Goal: Communication & Community: Answer question/provide support

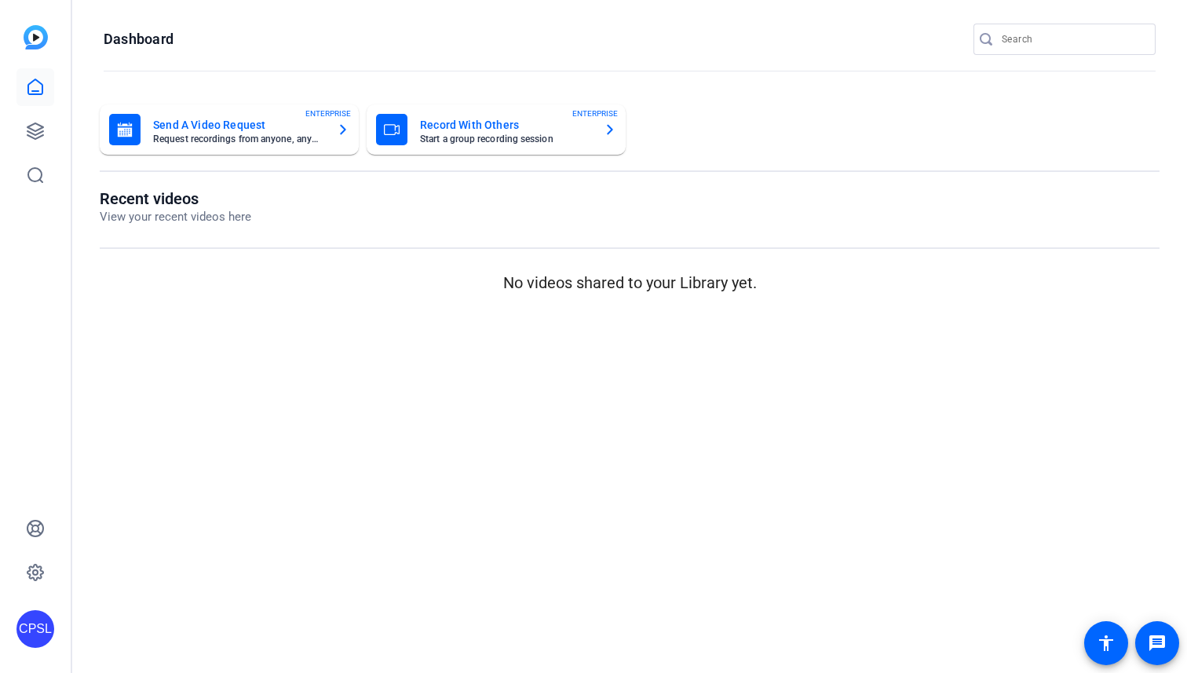
click at [160, 214] on p "View your recent videos here" at bounding box center [175, 217] width 151 height 18
click at [42, 127] on icon at bounding box center [35, 131] width 16 height 16
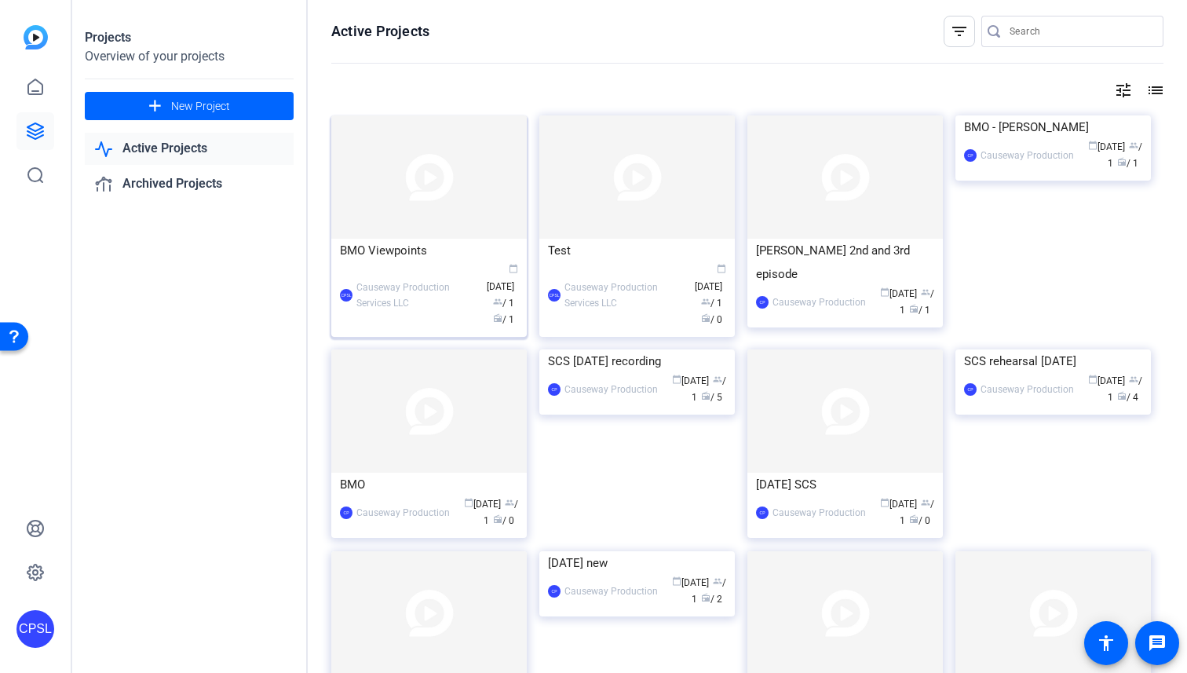
click at [426, 212] on img at bounding box center [428, 176] width 195 height 123
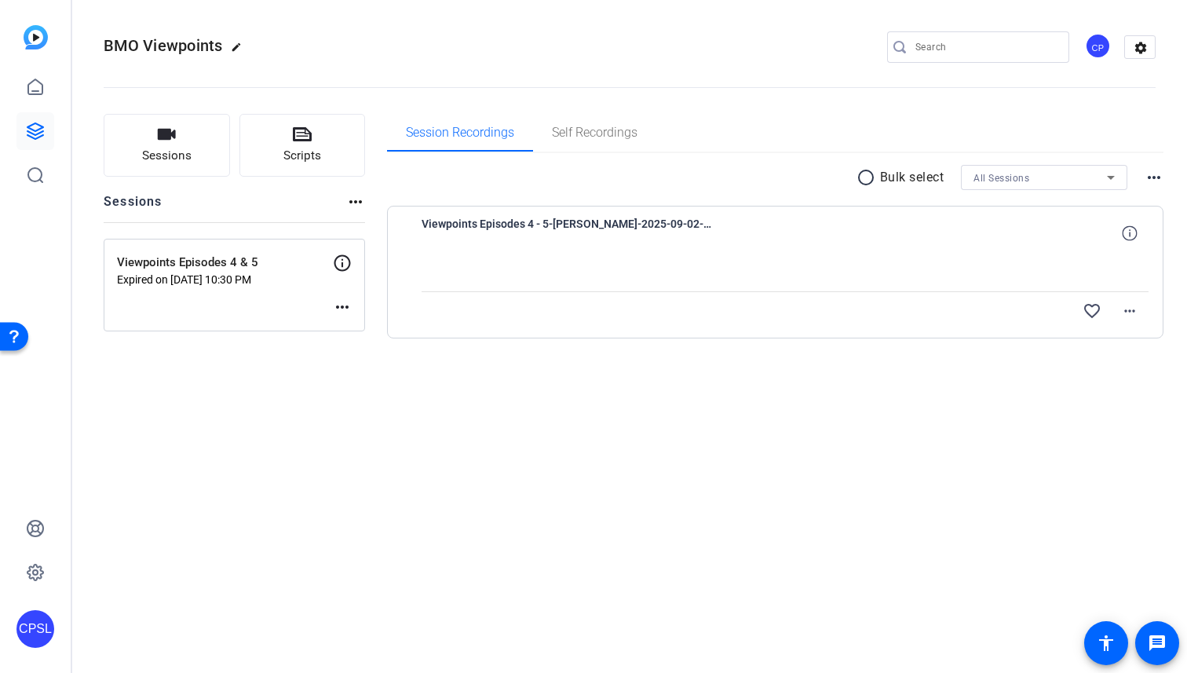
click at [494, 261] on div at bounding box center [785, 271] width 728 height 39
click at [264, 271] on div "Viewpoints Episodes 4 & 5 Expired on Sep 02, 2025 @ 10:30 PM" at bounding box center [225, 270] width 216 height 32
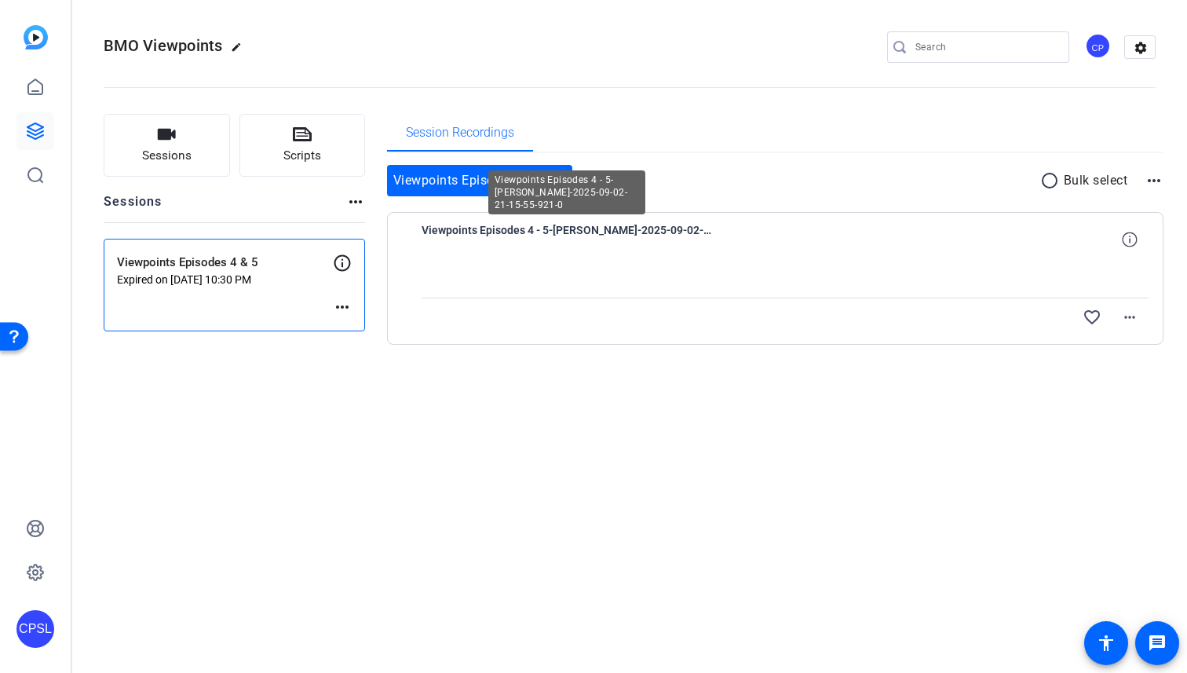
click at [604, 228] on span "Viewpoints Episodes 4 - 5-Caroline-2025-09-02-21-15-55-921-0" at bounding box center [566, 240] width 290 height 38
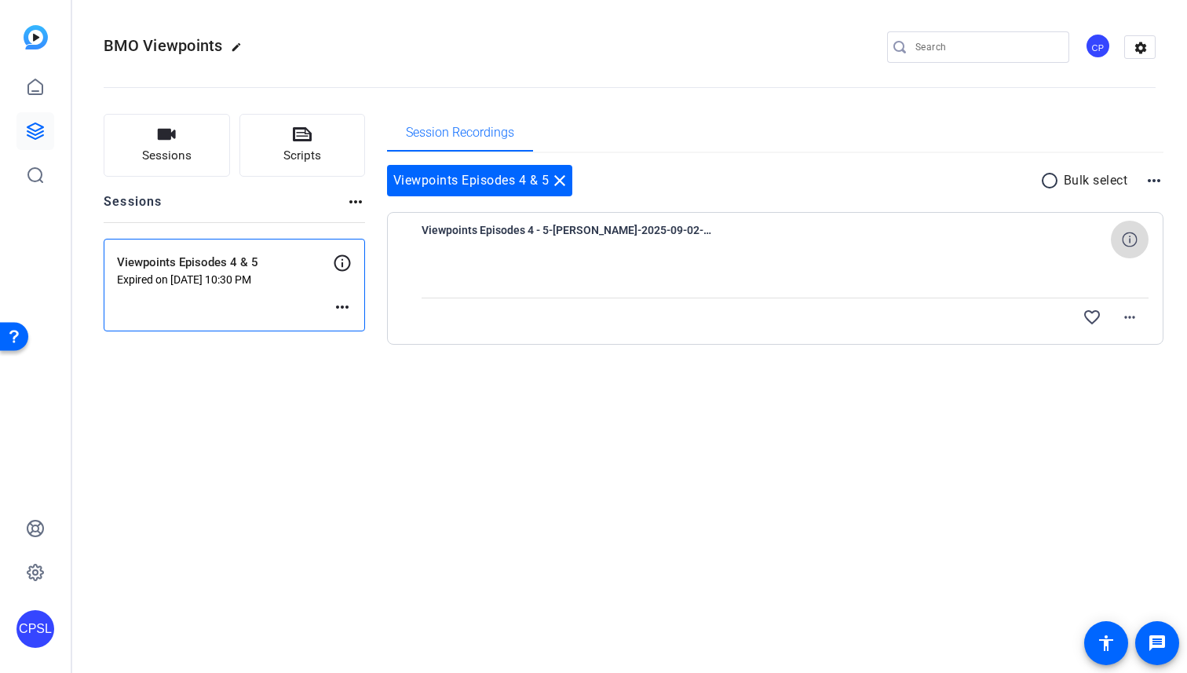
click at [1126, 237] on icon at bounding box center [1129, 239] width 15 height 15
click at [1024, 260] on div at bounding box center [785, 277] width 728 height 39
click at [338, 308] on mat-icon "more_horiz" at bounding box center [342, 306] width 19 height 19
click at [268, 282] on div at bounding box center [593, 336] width 1187 height 673
click at [194, 273] on p "Expired on Sep 02, 2025 @ 10:30 PM" at bounding box center [225, 279] width 216 height 13
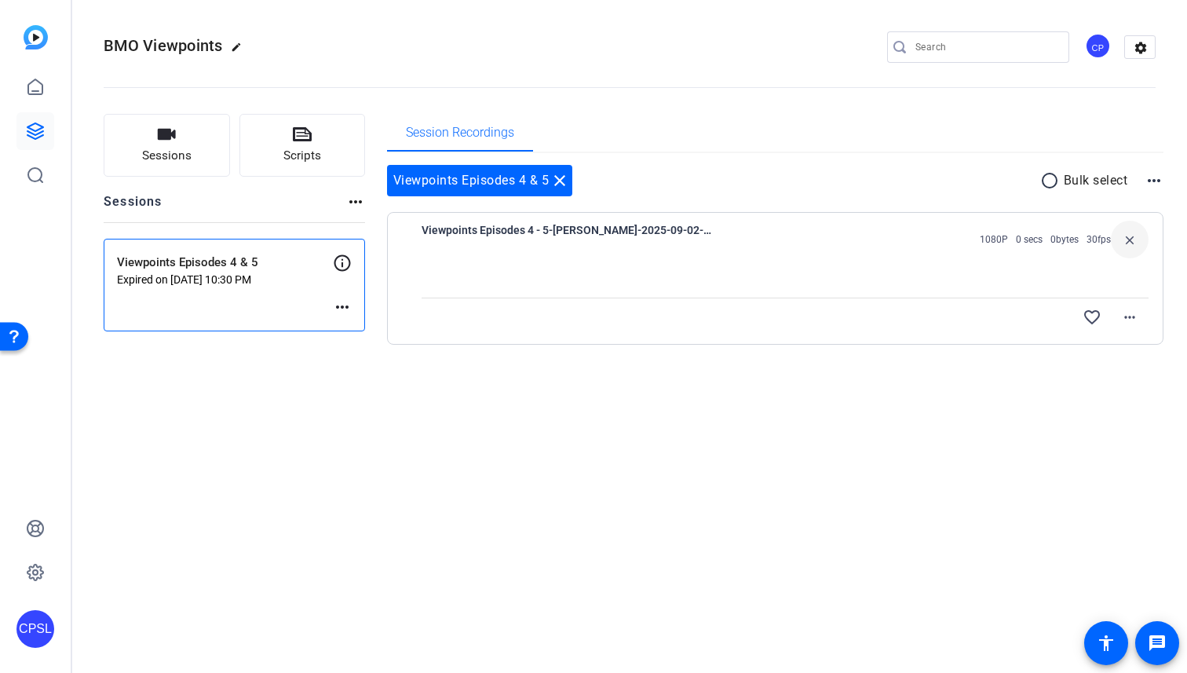
click at [194, 273] on p "Expired on Sep 02, 2025 @ 10:30 PM" at bounding box center [225, 279] width 216 height 13
click at [340, 304] on mat-icon "more_horiz" at bounding box center [342, 306] width 19 height 19
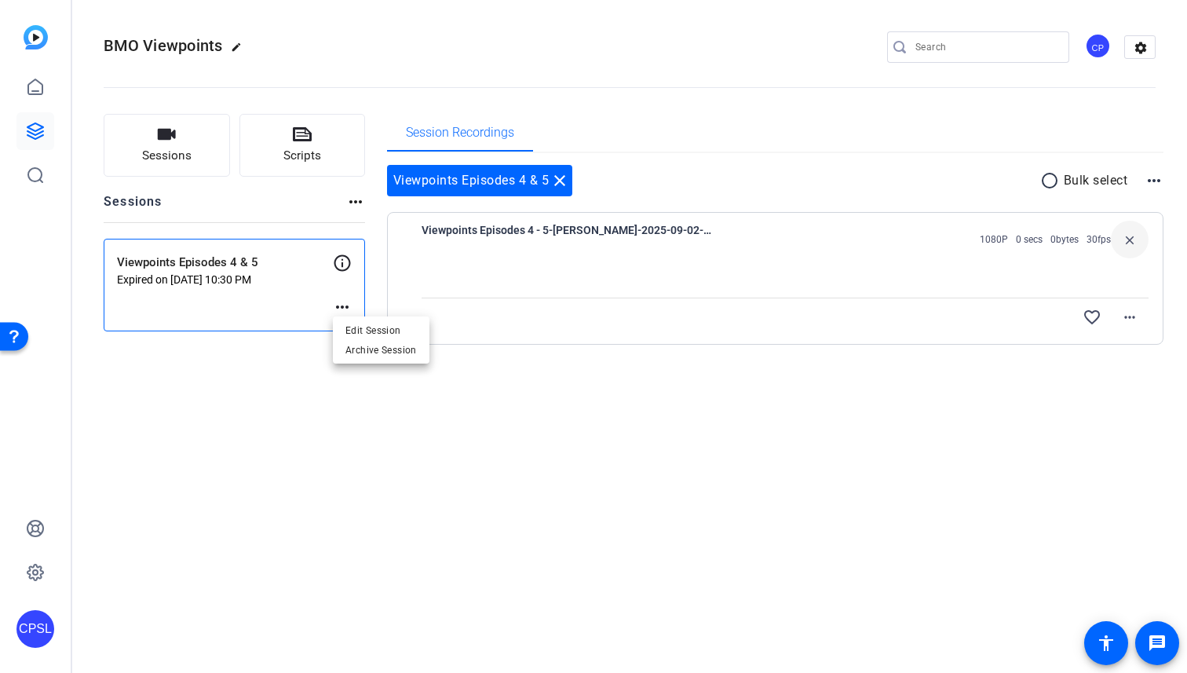
click at [303, 150] on div at bounding box center [593, 336] width 1187 height 673
click at [190, 155] on span "Sessions" at bounding box center [166, 156] width 49 height 18
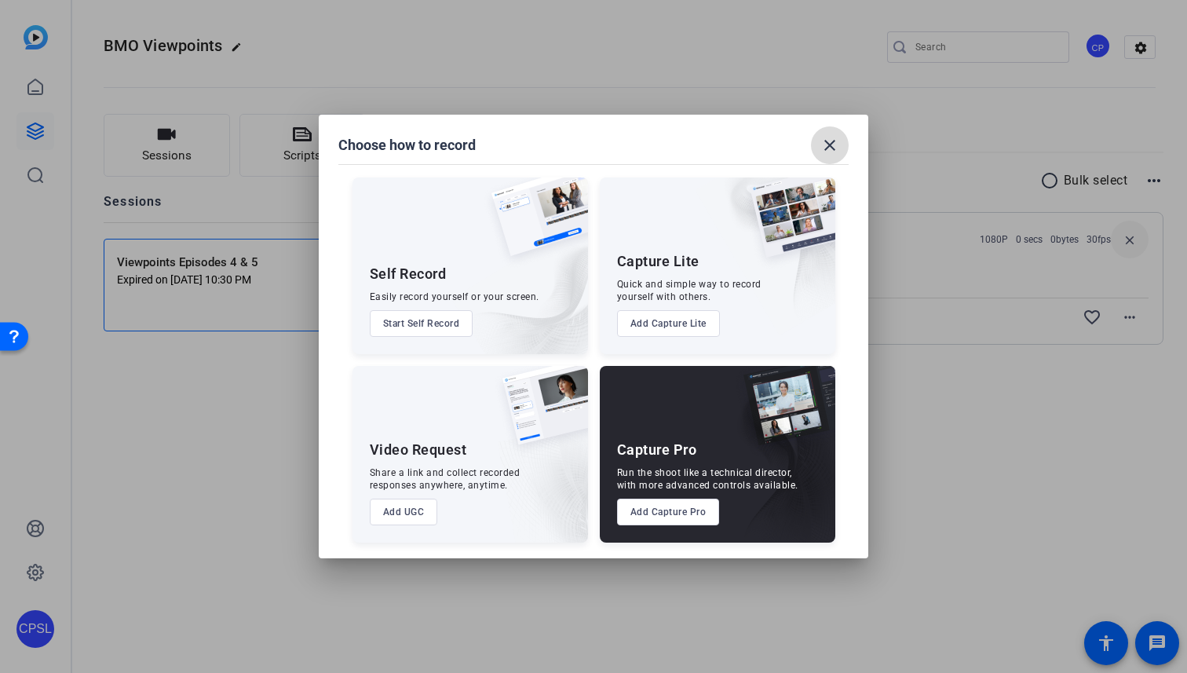
click at [833, 146] on mat-icon "close" at bounding box center [829, 145] width 19 height 19
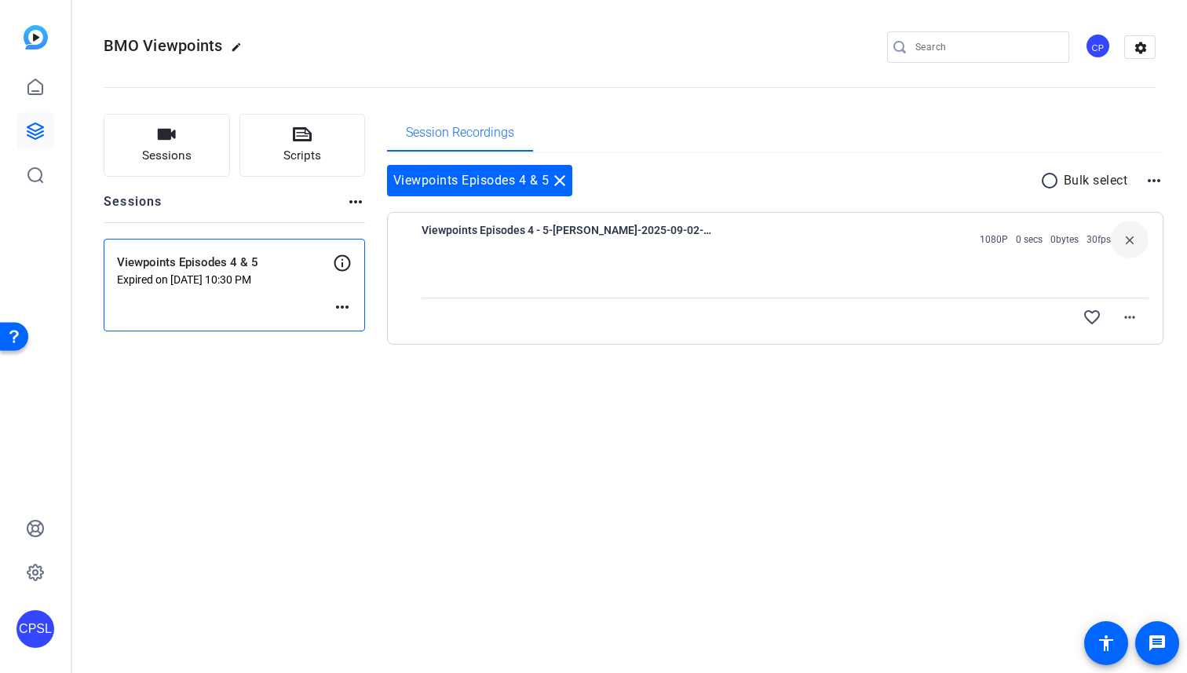
click at [1164, 181] on div "Sessions Scripts Sessions more_horiz Viewpoints Episodes 4 & 5 Expired on Sep 0…" at bounding box center [629, 254] width 1115 height 320
click at [1160, 181] on mat-icon "more_horiz" at bounding box center [1153, 180] width 19 height 19
click at [945, 191] on div at bounding box center [593, 336] width 1187 height 673
click at [1151, 639] on mat-icon "message" at bounding box center [1157, 642] width 19 height 19
click at [159, 151] on span "Sessions" at bounding box center [166, 156] width 49 height 18
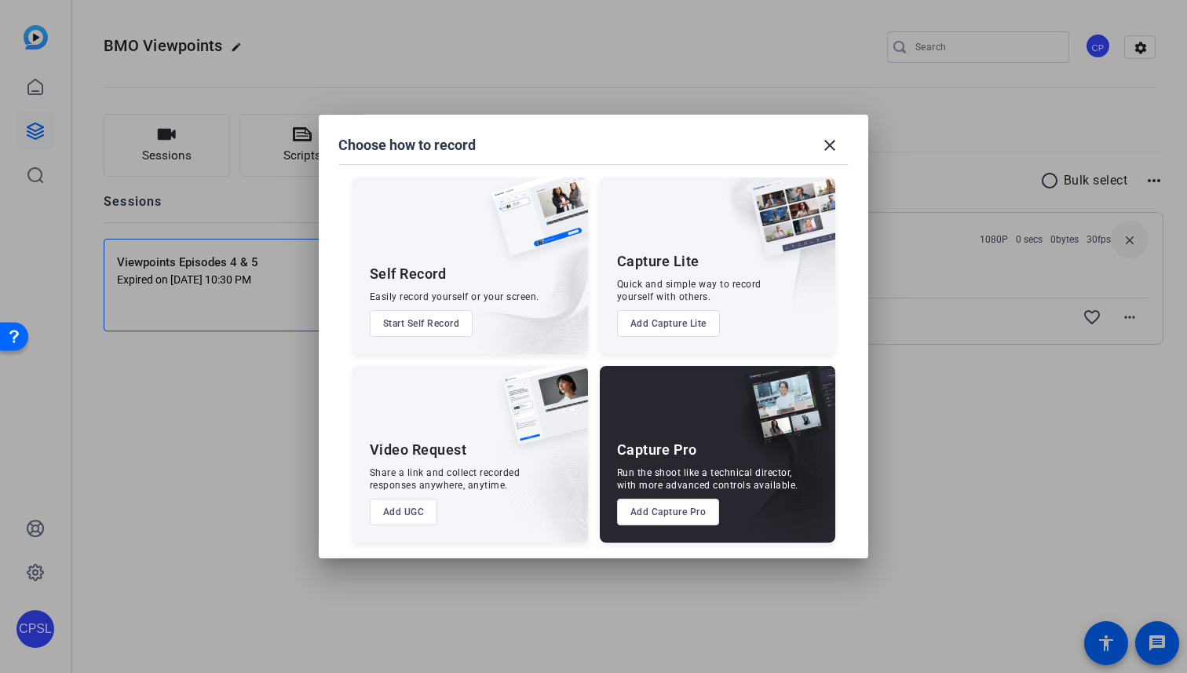
click at [670, 437] on div "Capture Pro Run the shoot like a technical director, with more advanced control…" at bounding box center [717, 454] width 235 height 177
click at [670, 498] on button "Add Capture Pro" at bounding box center [668, 511] width 103 height 27
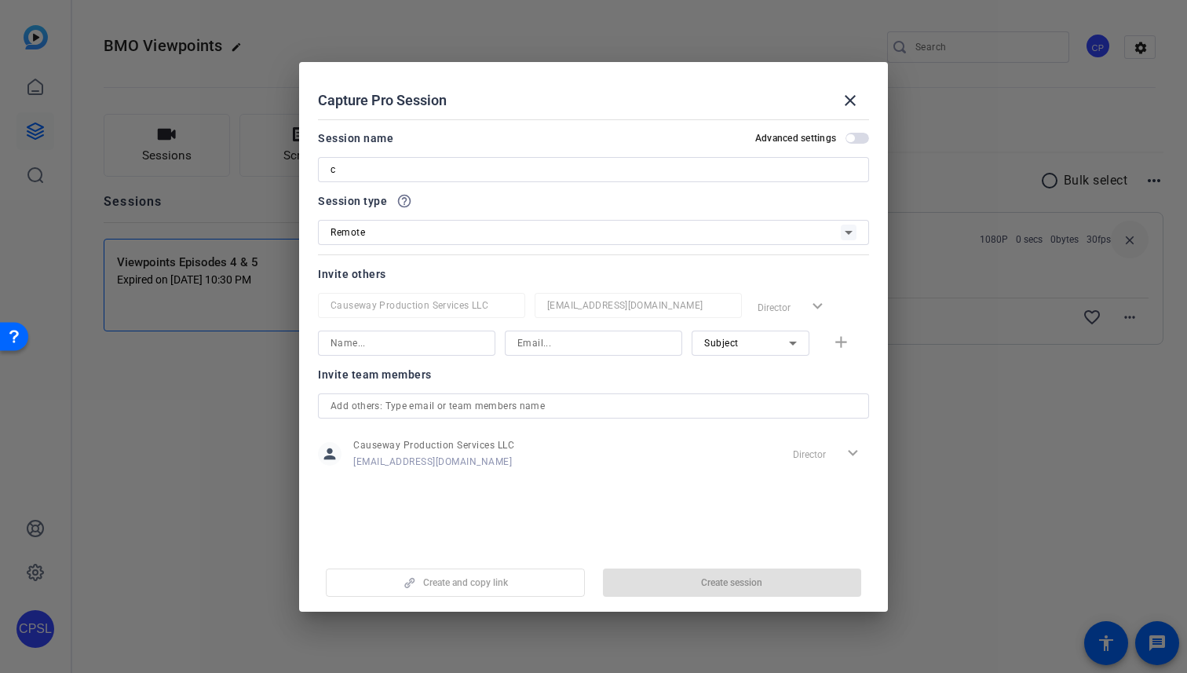
click at [575, 177] on input "c" at bounding box center [593, 169] width 526 height 19
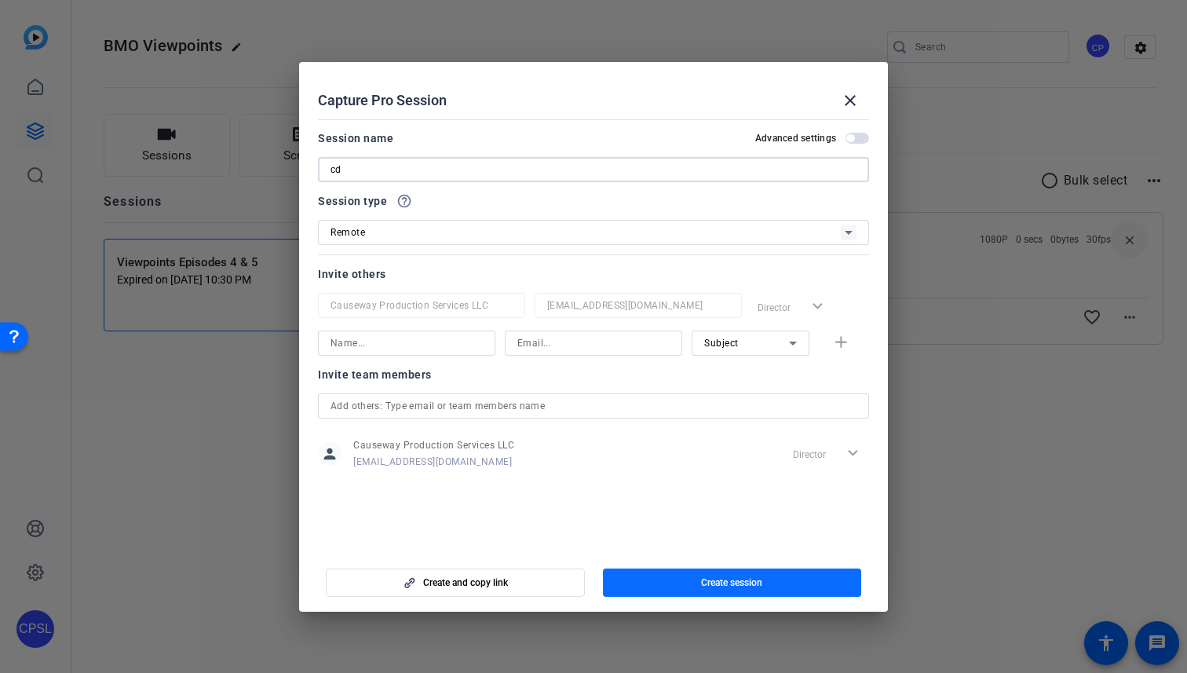
type input "cd"
click at [704, 578] on span "Create session" at bounding box center [731, 582] width 61 height 13
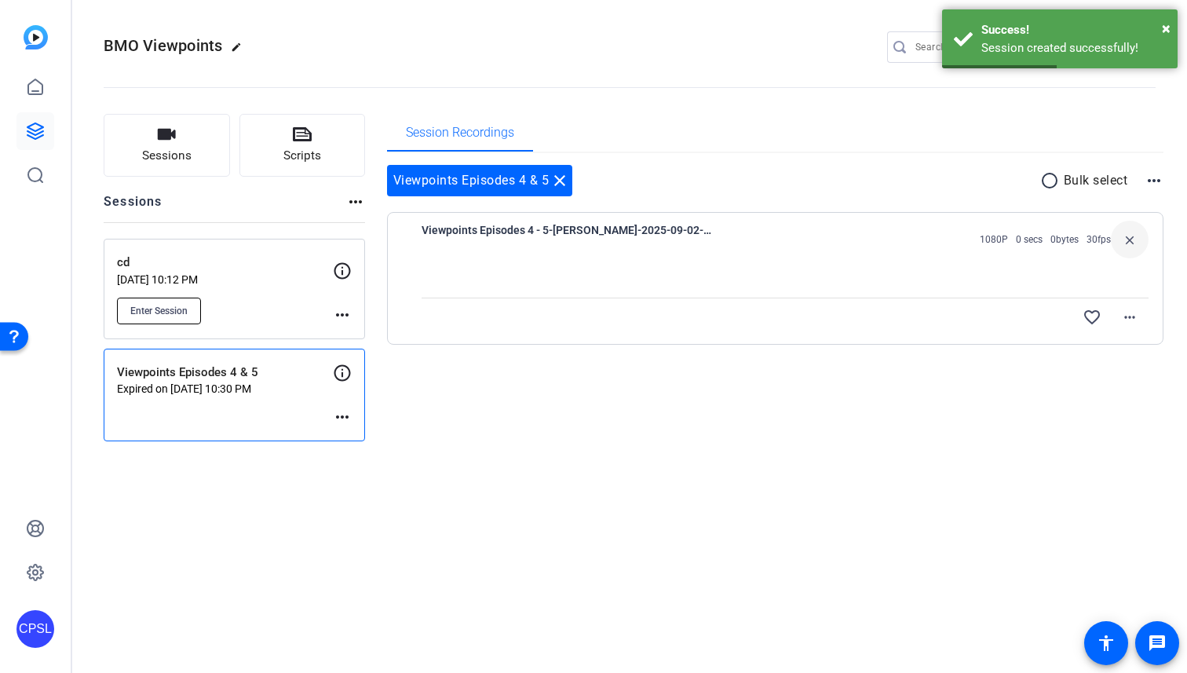
click at [177, 309] on span "Enter Session" at bounding box center [158, 311] width 57 height 13
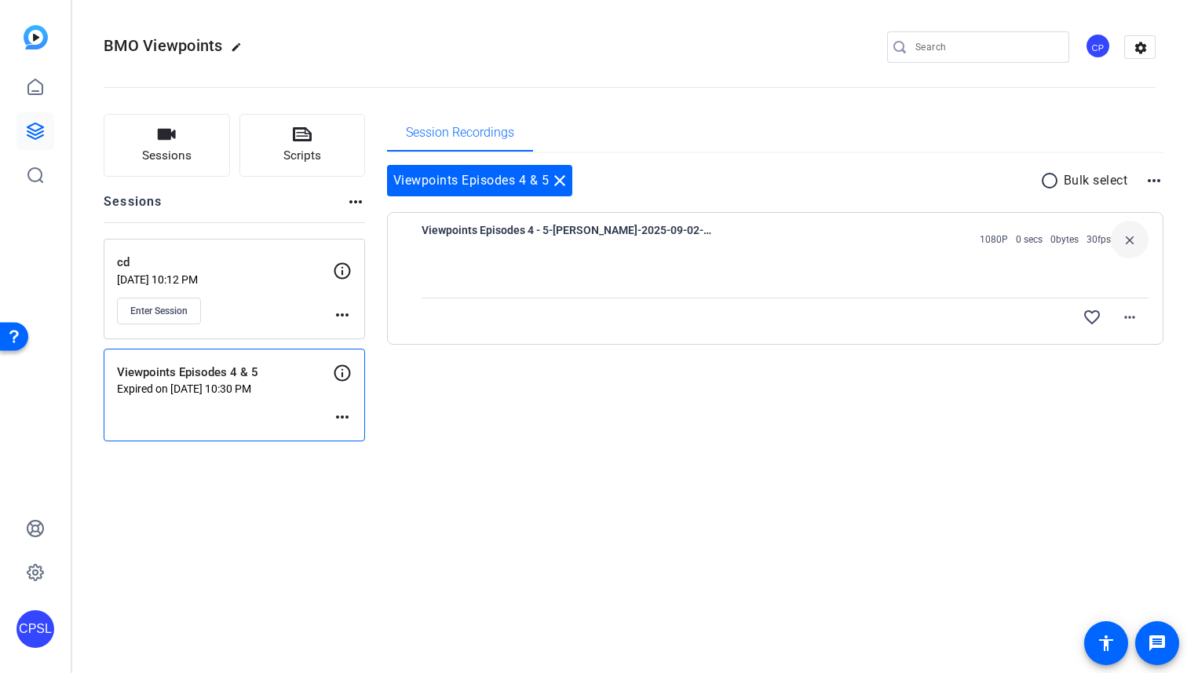
click at [259, 300] on div "Enter Session" at bounding box center [225, 310] width 216 height 27
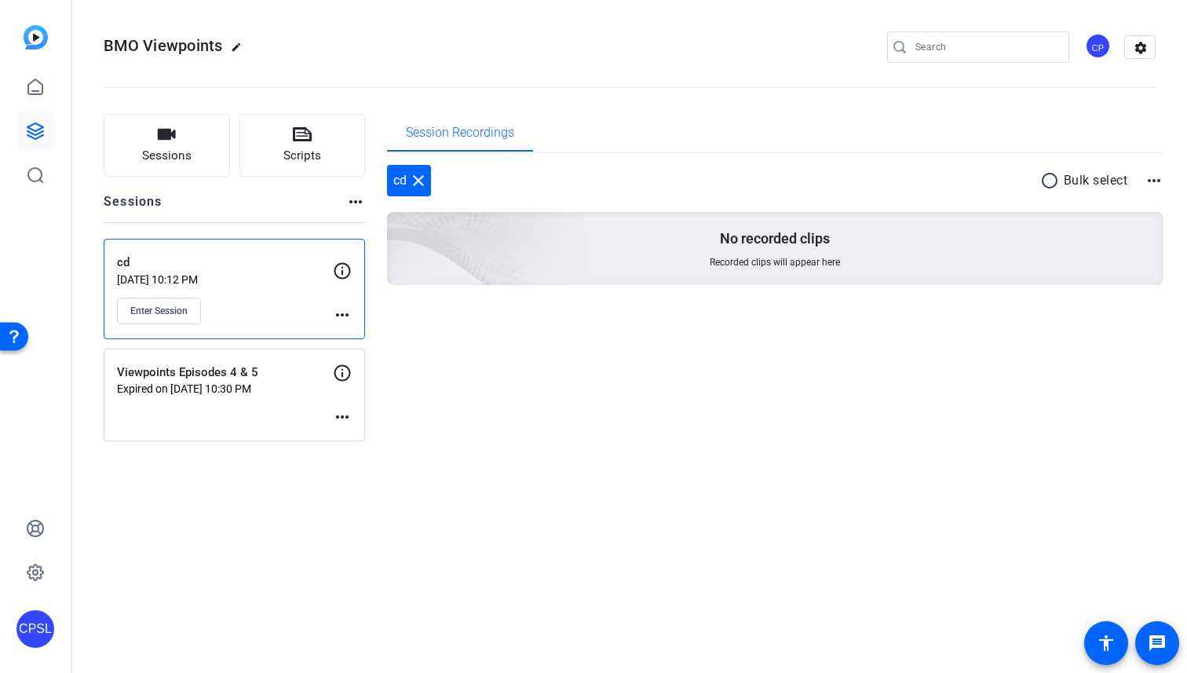
click at [349, 375] on icon at bounding box center [342, 372] width 19 height 19
click at [345, 419] on mat-icon "more_horiz" at bounding box center [342, 416] width 19 height 19
click at [363, 437] on span "Edit Session" at bounding box center [380, 439] width 71 height 19
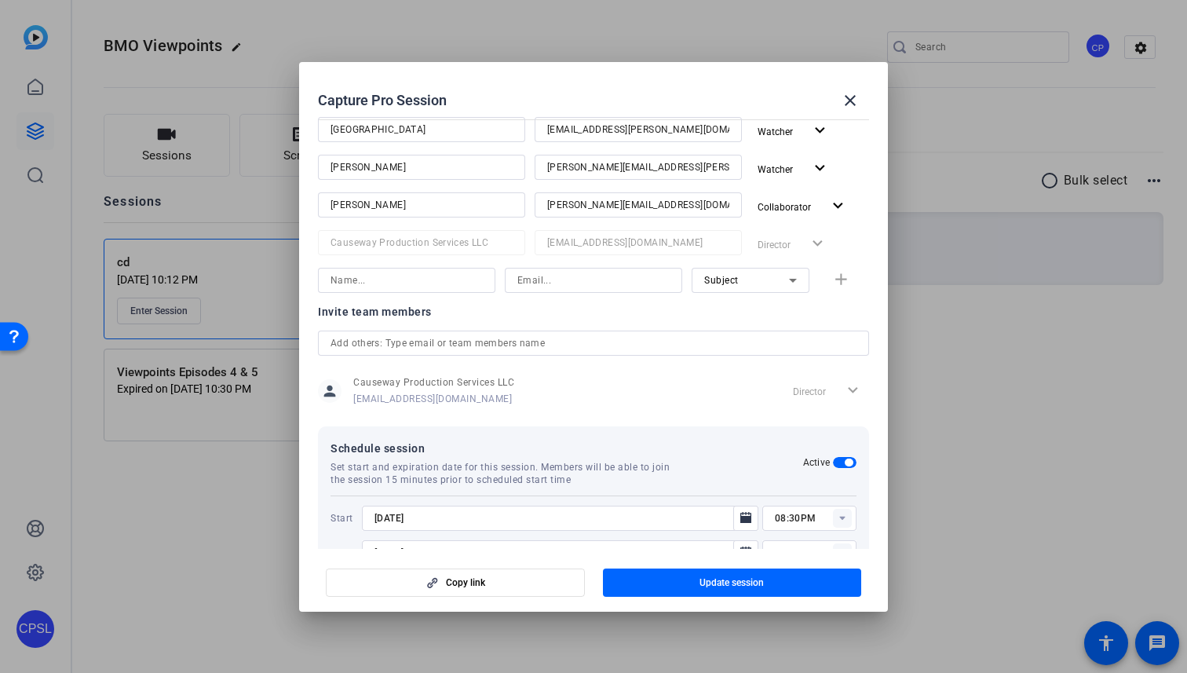
scroll to position [360, 0]
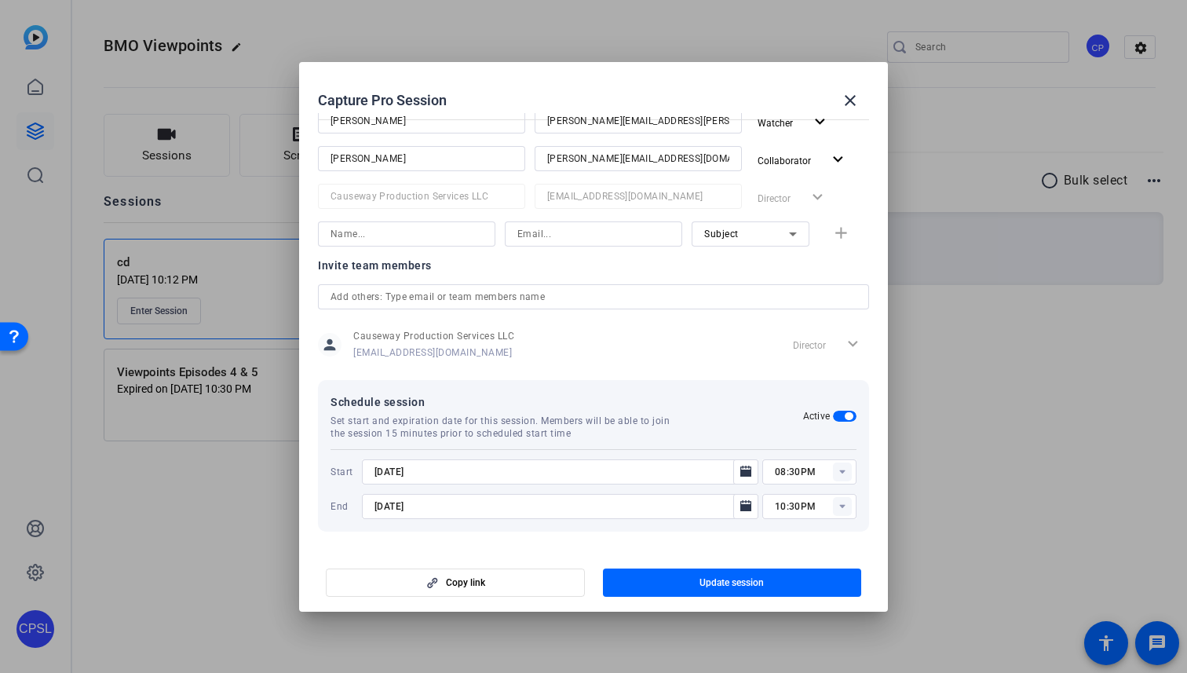
click at [845, 411] on span "button" at bounding box center [845, 416] width 24 height 11
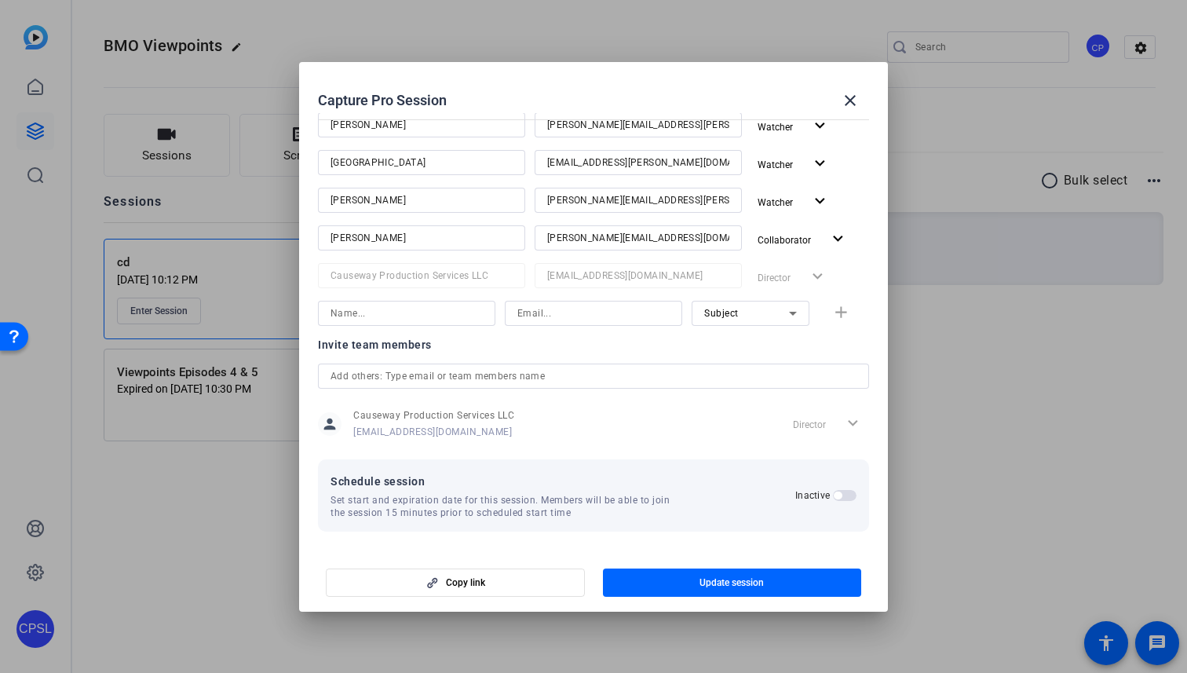
scroll to position [281, 0]
click at [706, 584] on span "Update session" at bounding box center [731, 582] width 64 height 13
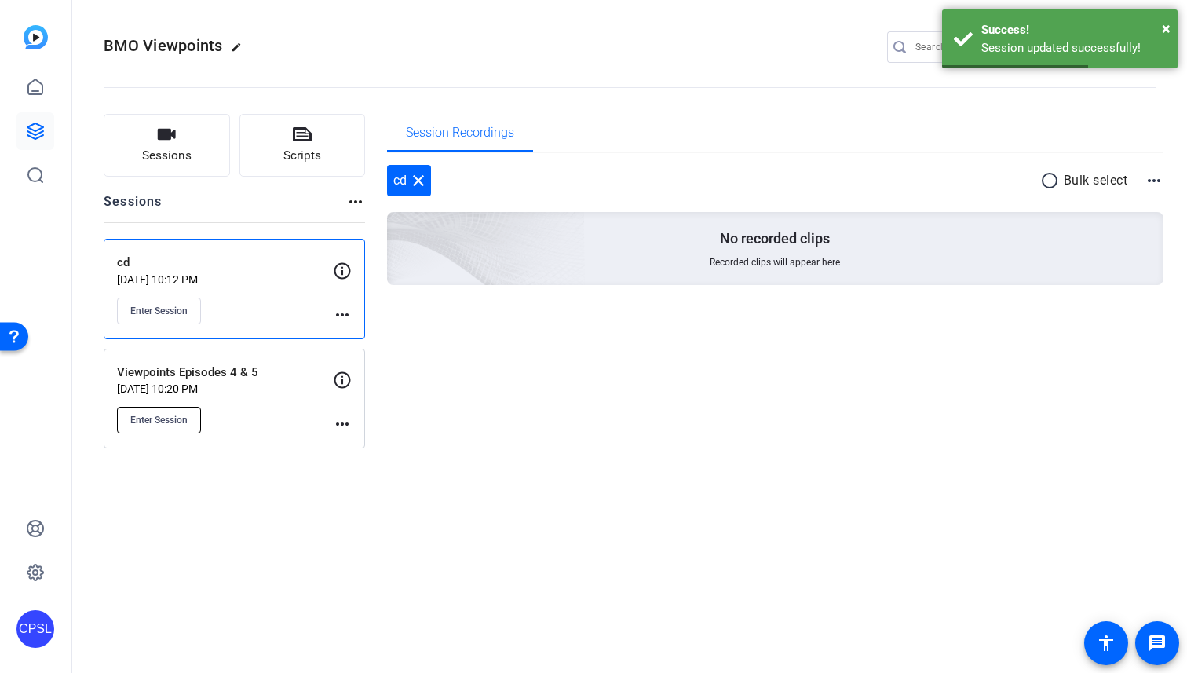
click at [161, 416] on span "Enter Session" at bounding box center [158, 420] width 57 height 13
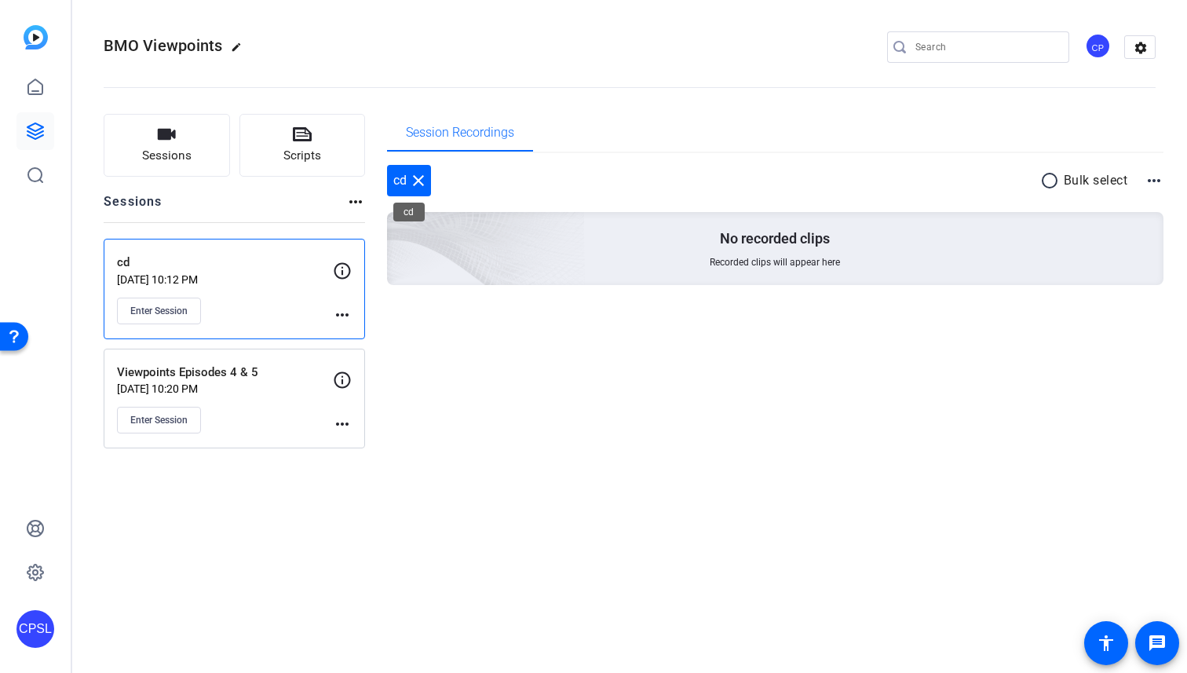
click at [419, 184] on mat-icon "close" at bounding box center [418, 180] width 19 height 19
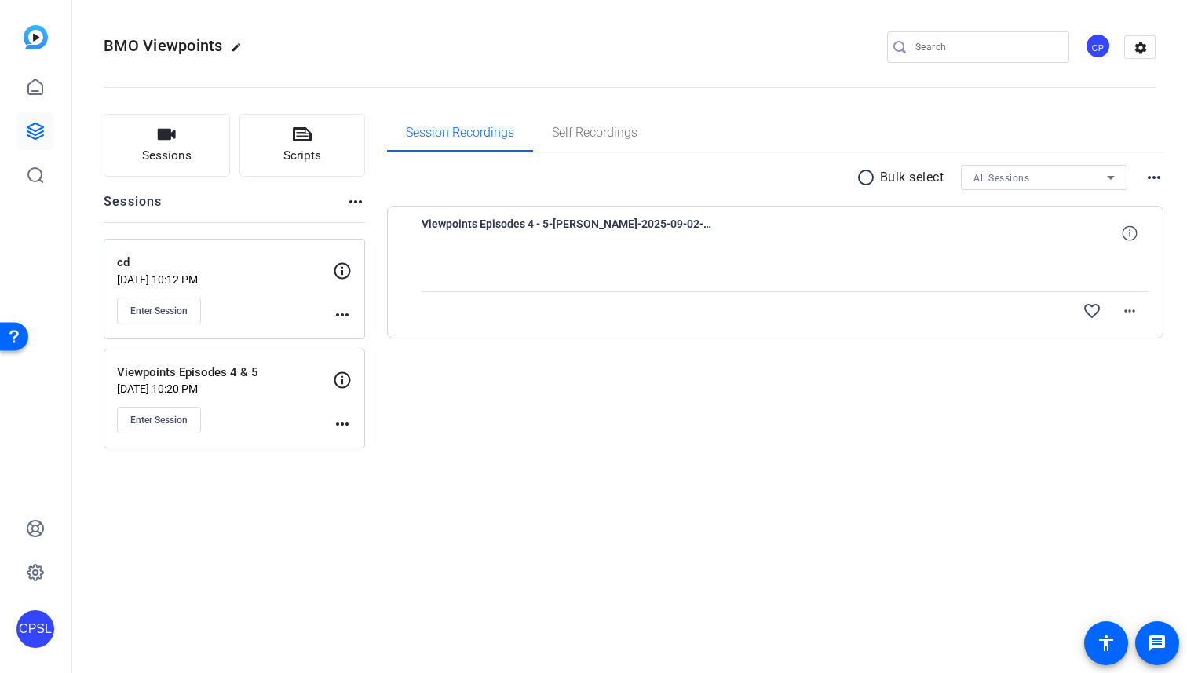
click at [342, 312] on mat-icon "more_horiz" at bounding box center [342, 314] width 19 height 19
click at [361, 358] on span "Archive Session" at bounding box center [380, 357] width 71 height 19
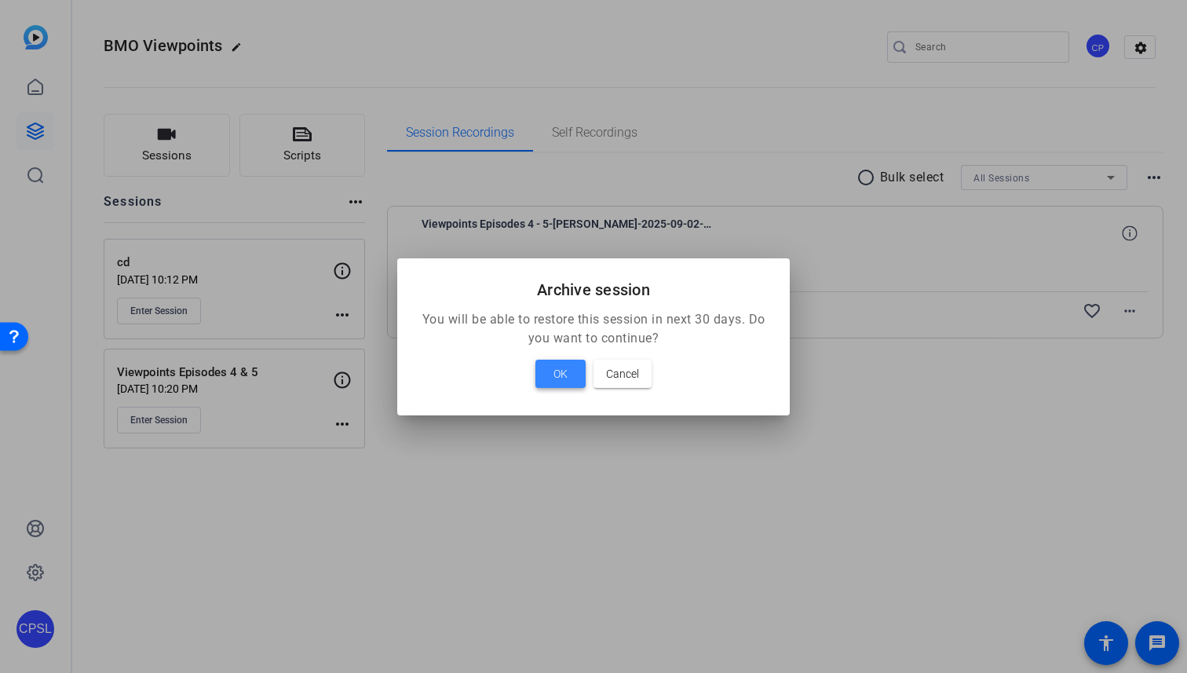
click at [568, 374] on span at bounding box center [560, 374] width 50 height 38
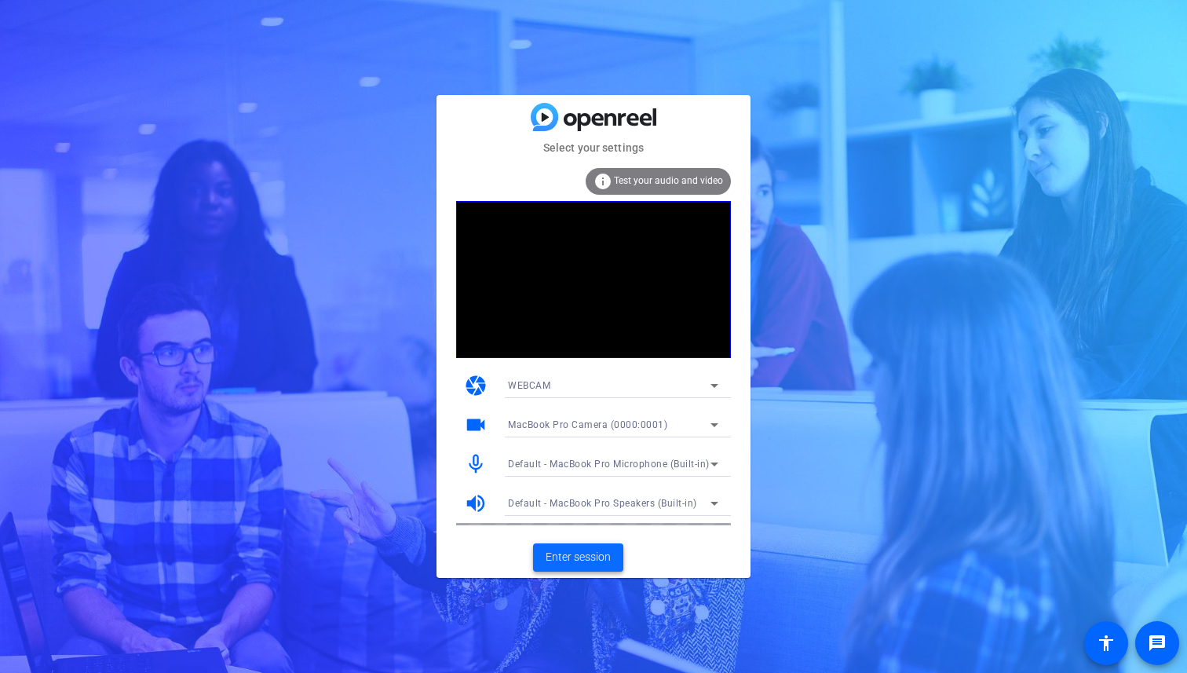
click at [584, 560] on span "Enter session" at bounding box center [578, 557] width 65 height 16
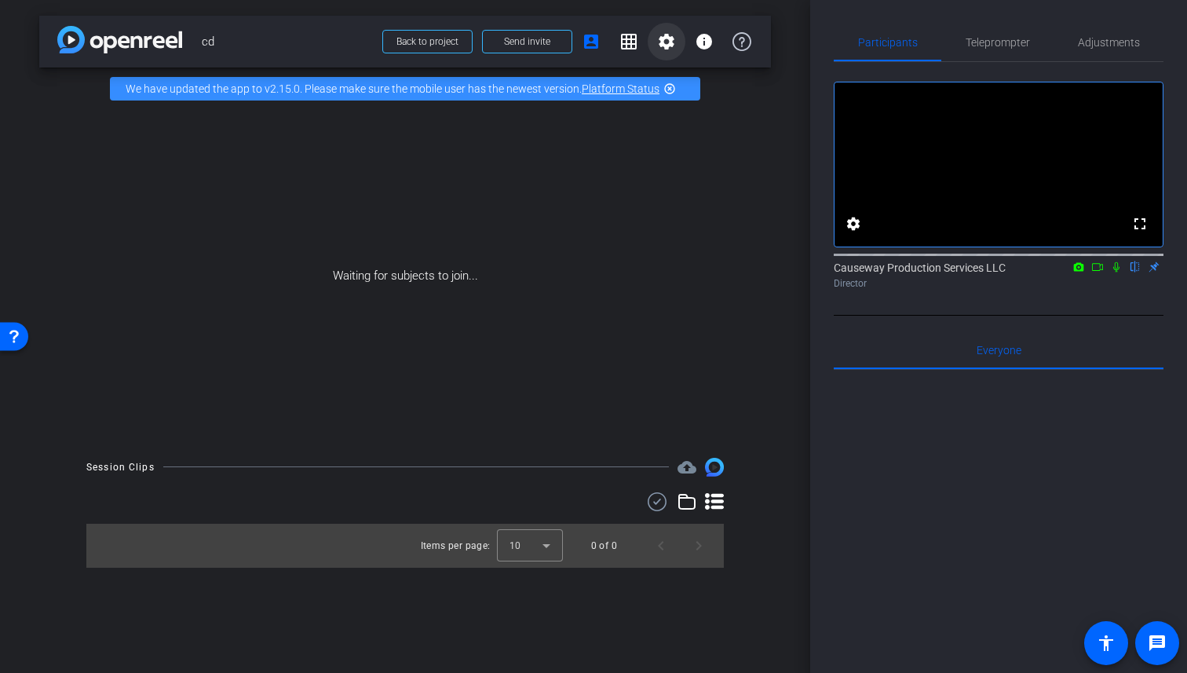
click at [659, 45] on mat-icon "settings" at bounding box center [666, 41] width 19 height 19
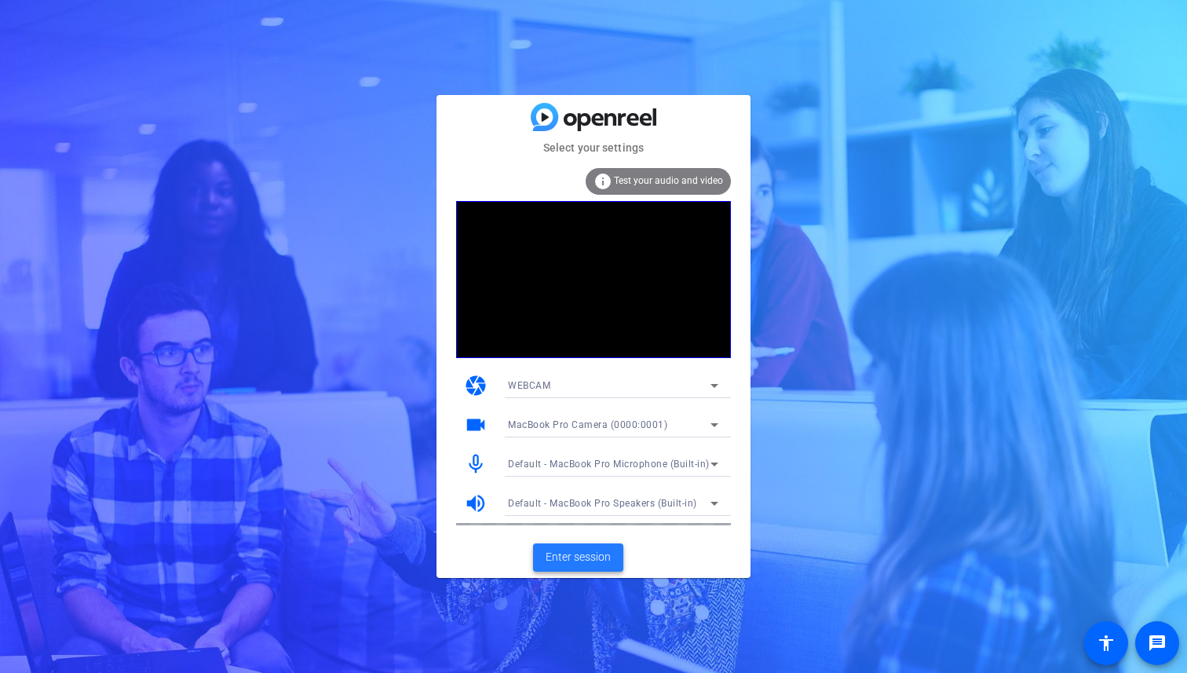
click at [566, 564] on span "Enter session" at bounding box center [578, 557] width 65 height 16
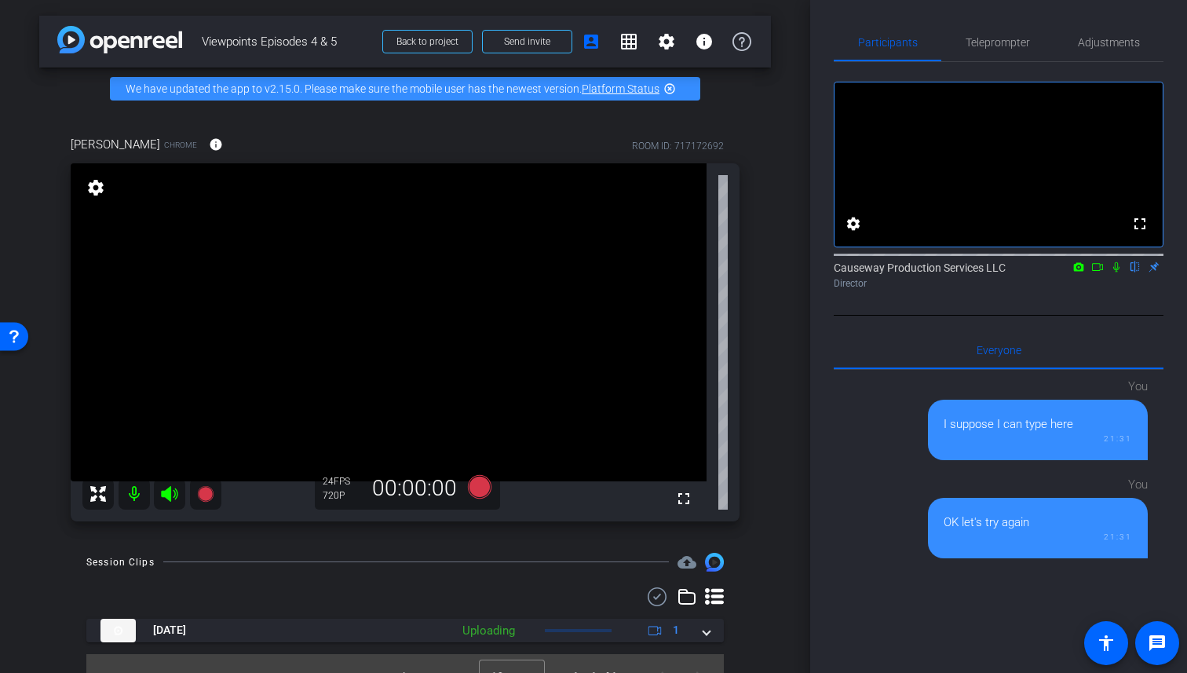
scroll to position [25, 0]
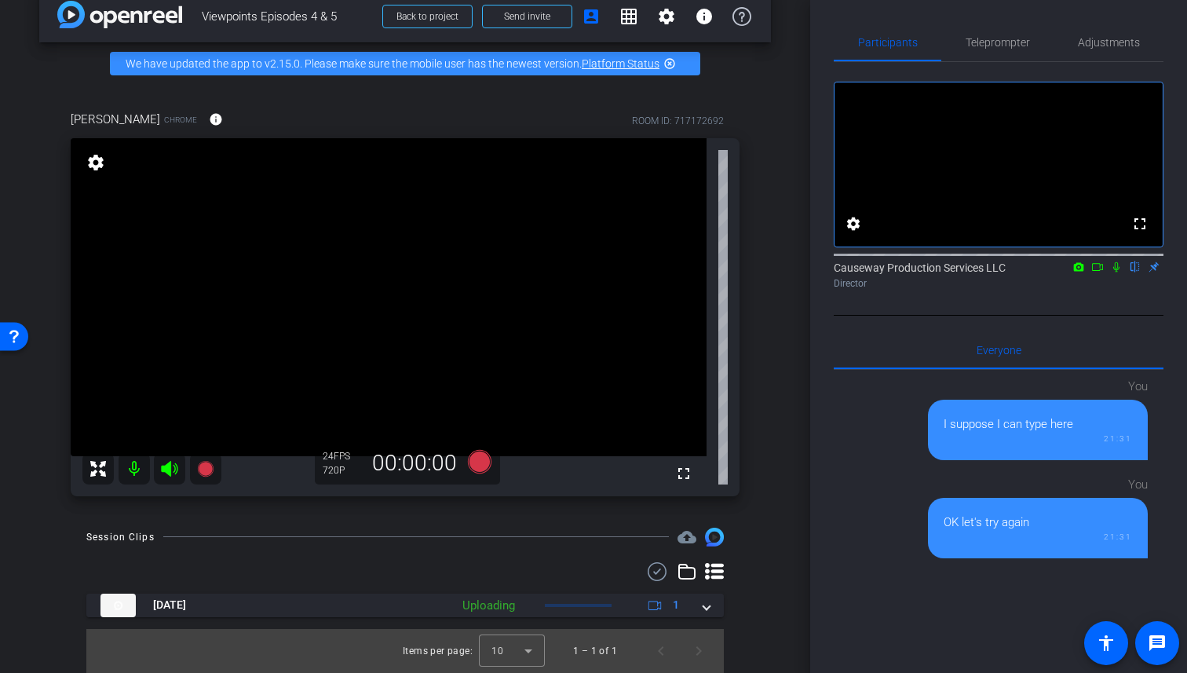
click at [1078, 272] on icon at bounding box center [1078, 266] width 13 height 11
click at [1100, 286] on div at bounding box center [593, 336] width 1187 height 673
click at [1100, 272] on icon at bounding box center [1097, 266] width 13 height 11
click at [1135, 272] on icon at bounding box center [1135, 266] width 13 height 11
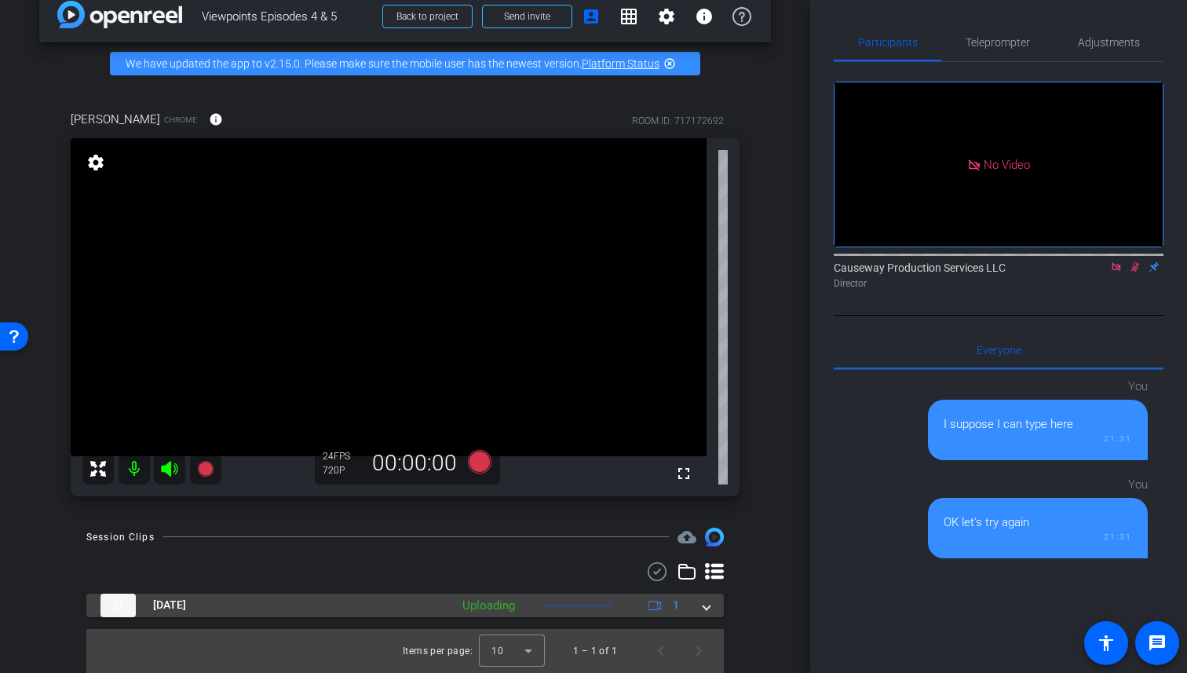
click at [710, 604] on mat-expansion-panel-header "Sep 2, 2025 Uploading 1" at bounding box center [404, 605] width 637 height 24
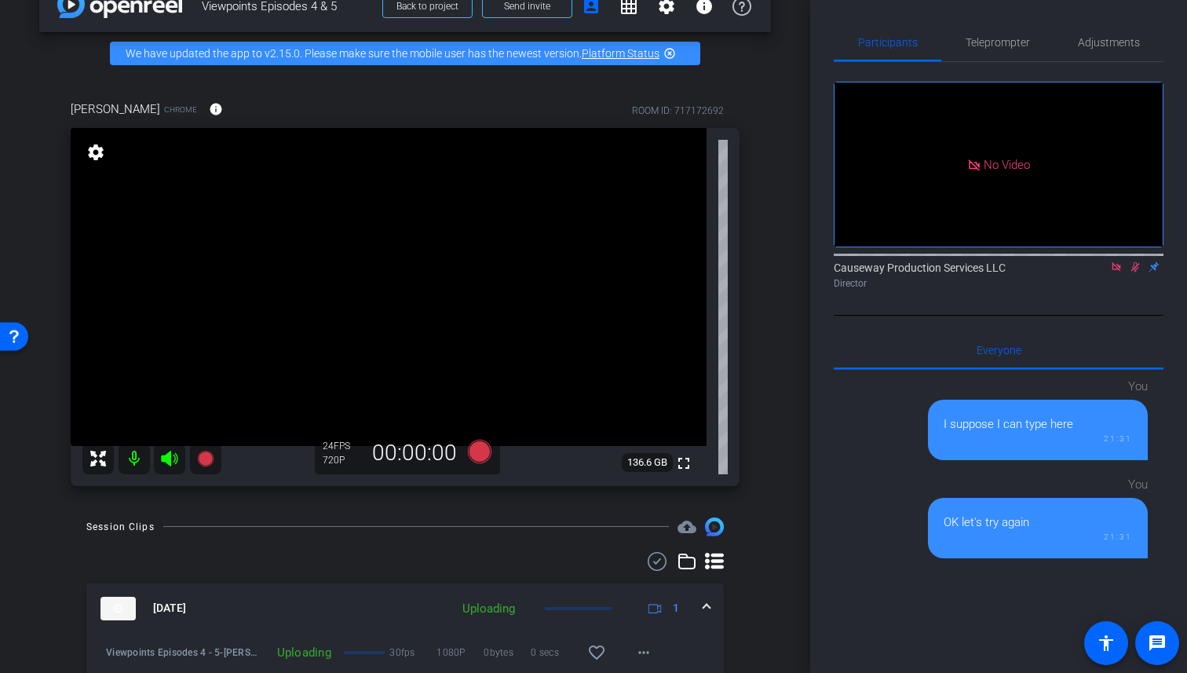
scroll to position [106, 0]
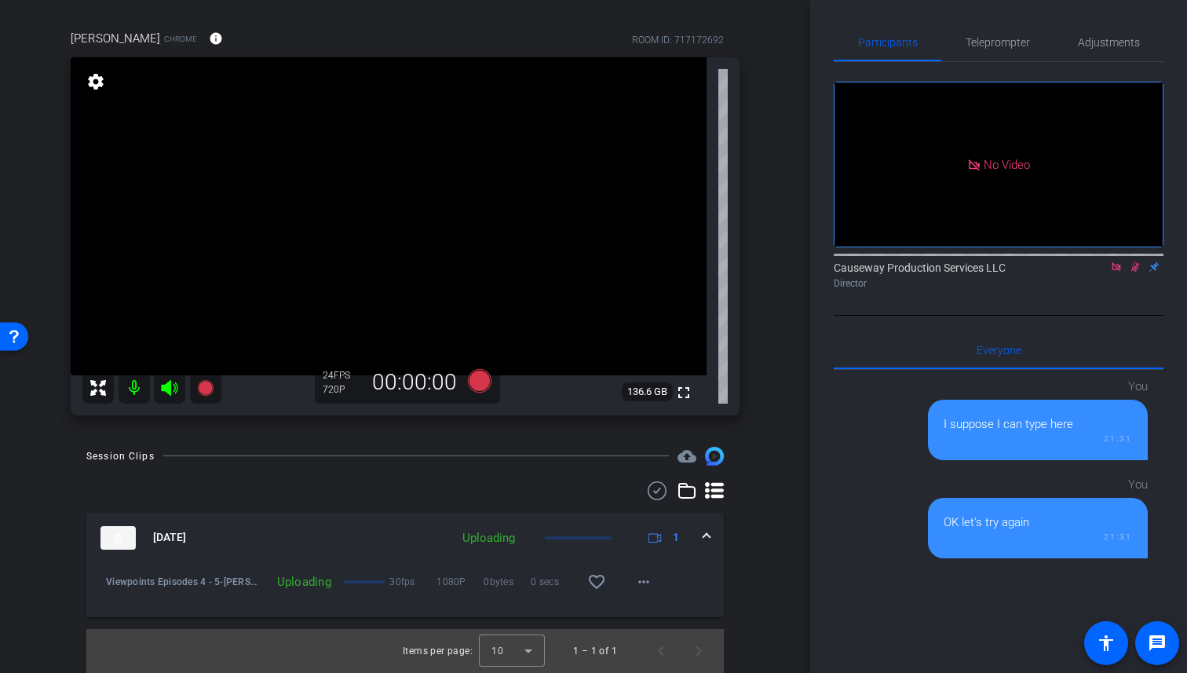
click at [170, 389] on icon at bounding box center [169, 388] width 16 height 16
click at [170, 386] on icon at bounding box center [169, 388] width 16 height 16
click at [136, 383] on mat-icon at bounding box center [134, 387] width 31 height 31
click at [987, 46] on span "Teleprompter" at bounding box center [997, 42] width 64 height 11
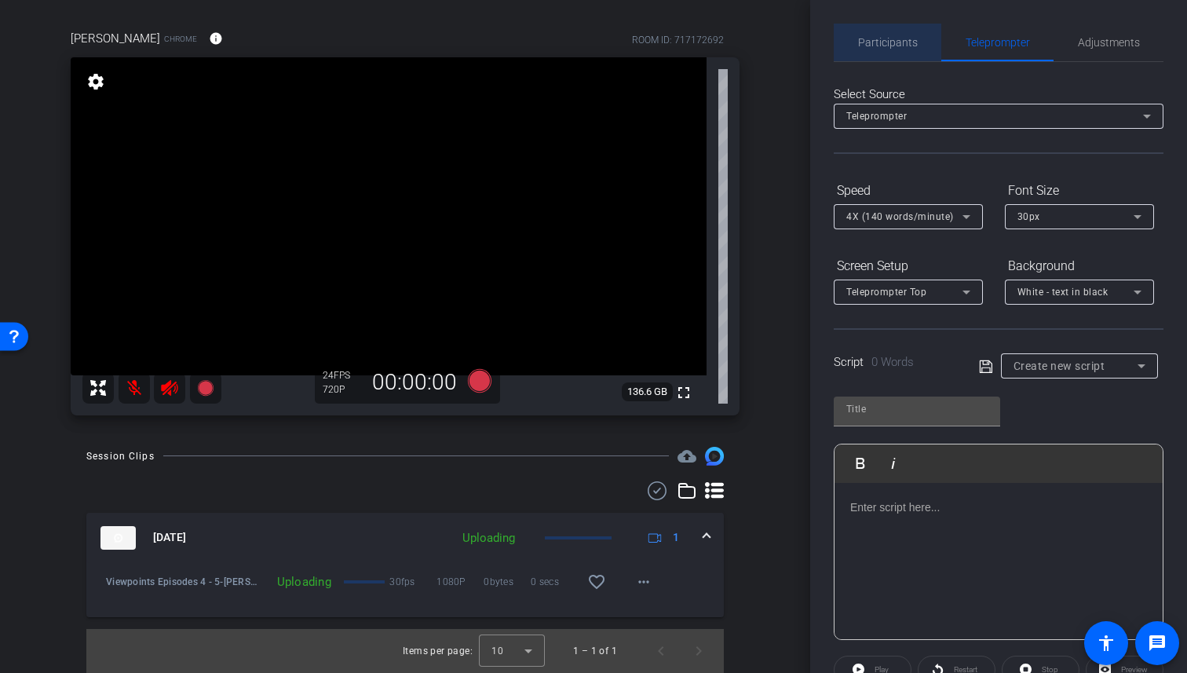
click at [894, 51] on span "Participants" at bounding box center [888, 43] width 60 height 38
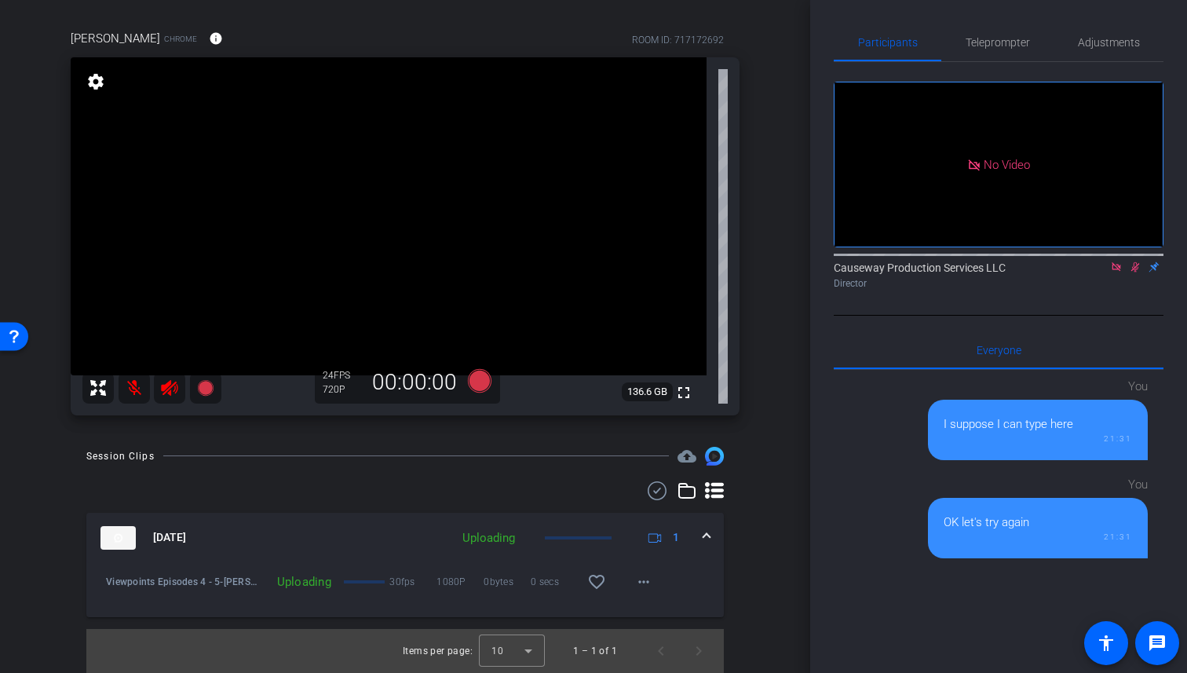
click at [135, 387] on mat-icon at bounding box center [134, 387] width 31 height 31
click at [135, 389] on mat-icon at bounding box center [134, 387] width 31 height 31
click at [139, 380] on mat-icon at bounding box center [134, 387] width 31 height 31
click at [636, 578] on mat-icon "more_horiz" at bounding box center [643, 581] width 19 height 19
click at [645, 582] on div at bounding box center [593, 336] width 1187 height 673
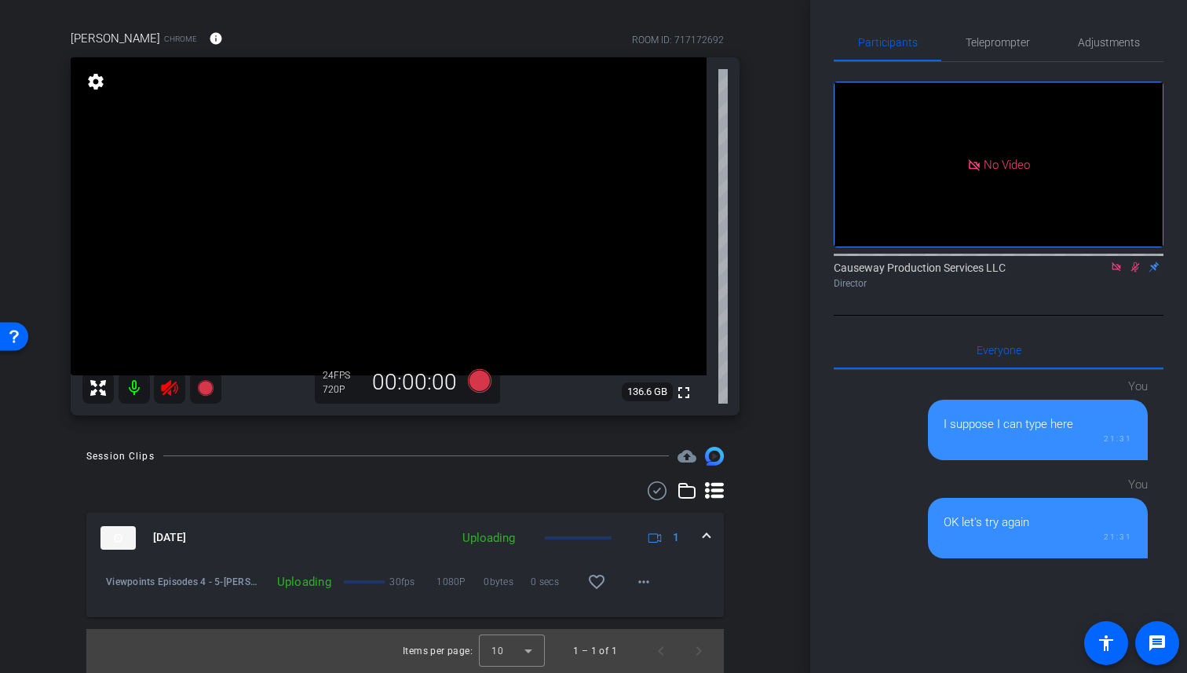
click at [710, 532] on mat-expansion-panel-header "Sep 2, 2025 Uploading 1" at bounding box center [404, 538] width 637 height 50
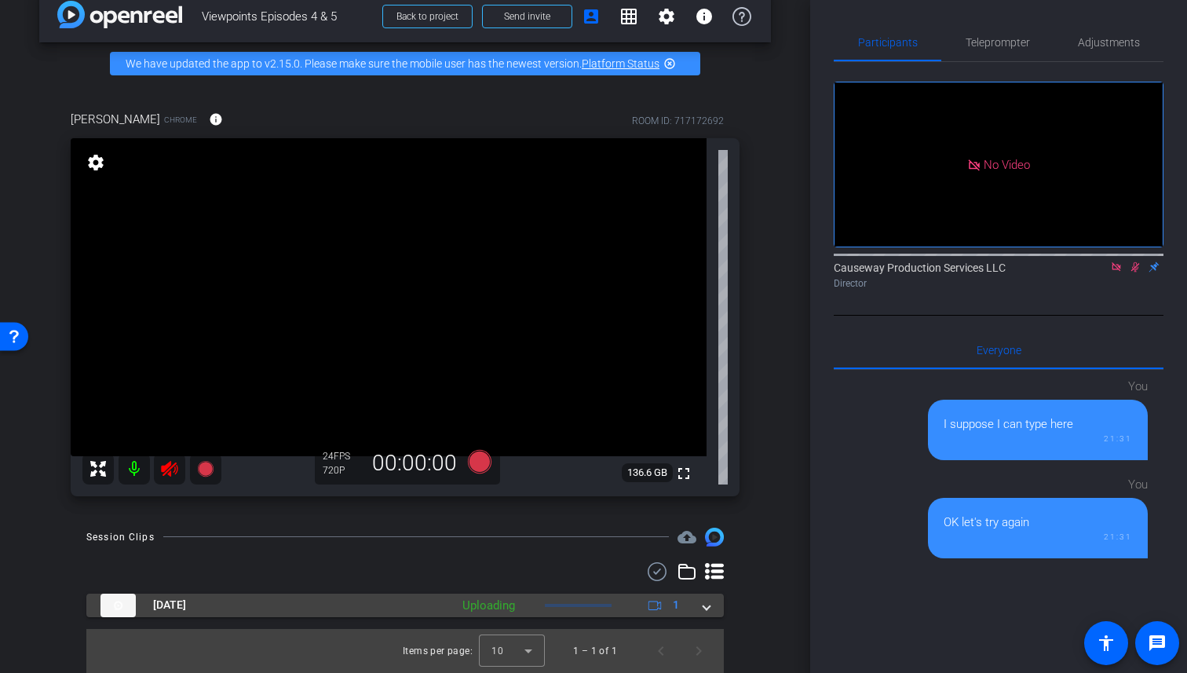
scroll to position [25, 0]
click at [703, 602] on span at bounding box center [706, 605] width 6 height 16
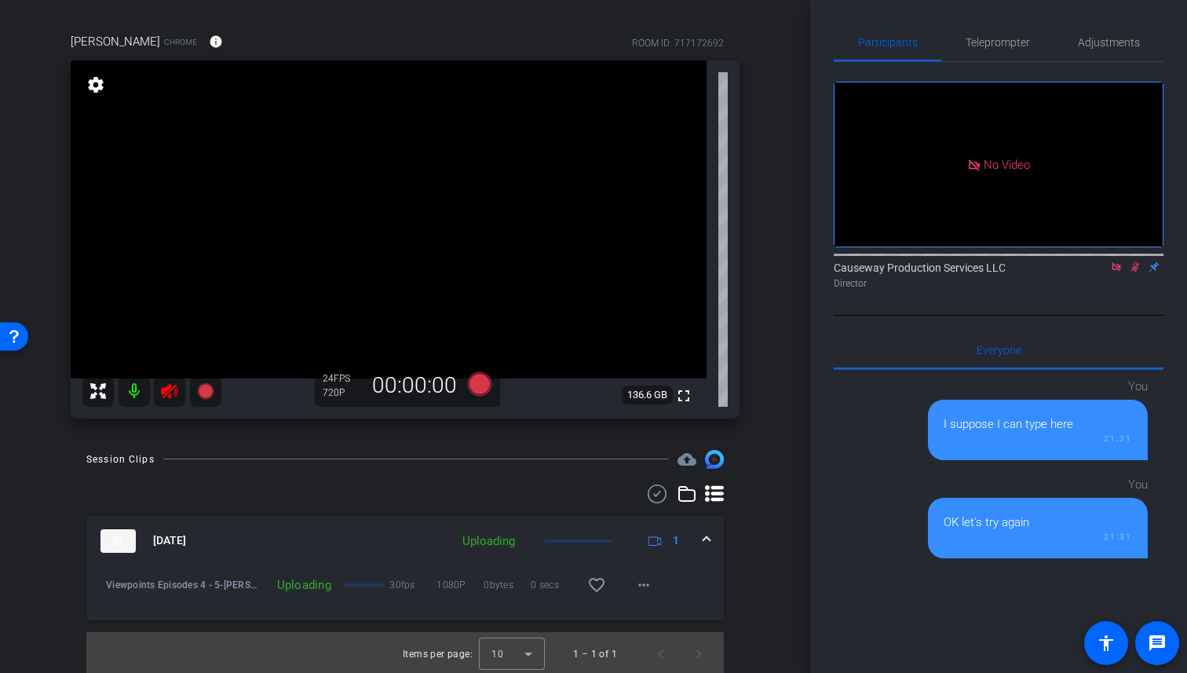
scroll to position [106, 0]
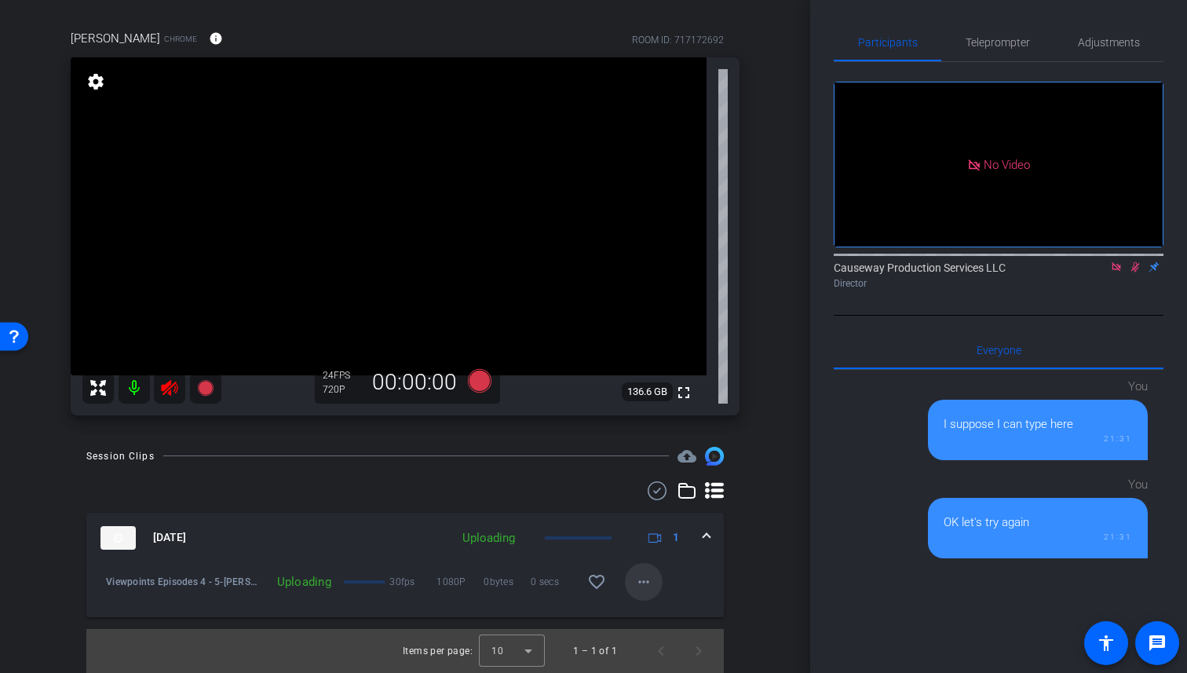
click at [644, 582] on mat-icon "more_horiz" at bounding box center [643, 581] width 19 height 19
click at [693, 580] on div at bounding box center [593, 336] width 1187 height 673
click at [213, 582] on span "Viewpoints Episodes 4 - 5-Caroline-2025-09-02-21-15-55-921-0" at bounding box center [181, 582] width 151 height 16
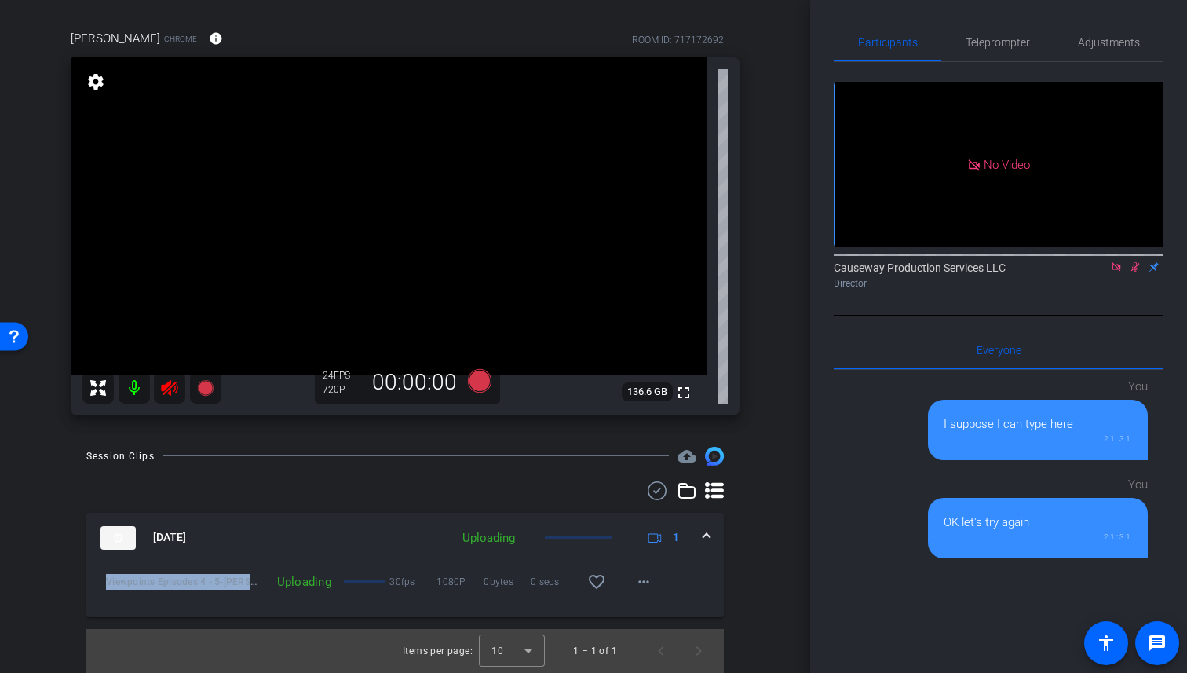
click at [213, 582] on span "Viewpoints Episodes 4 - 5-Caroline-2025-09-02-21-15-55-921-0" at bounding box center [181, 582] width 151 height 16
click at [138, 383] on mat-icon at bounding box center [134, 387] width 31 height 31
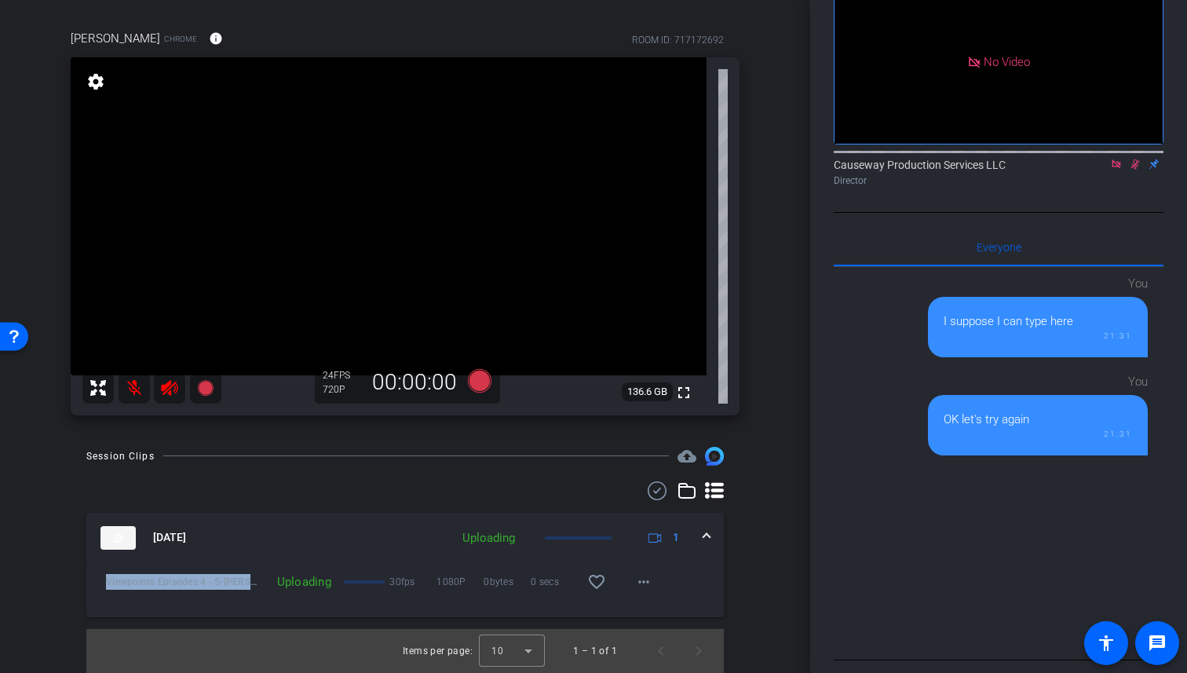
scroll to position [155, 0]
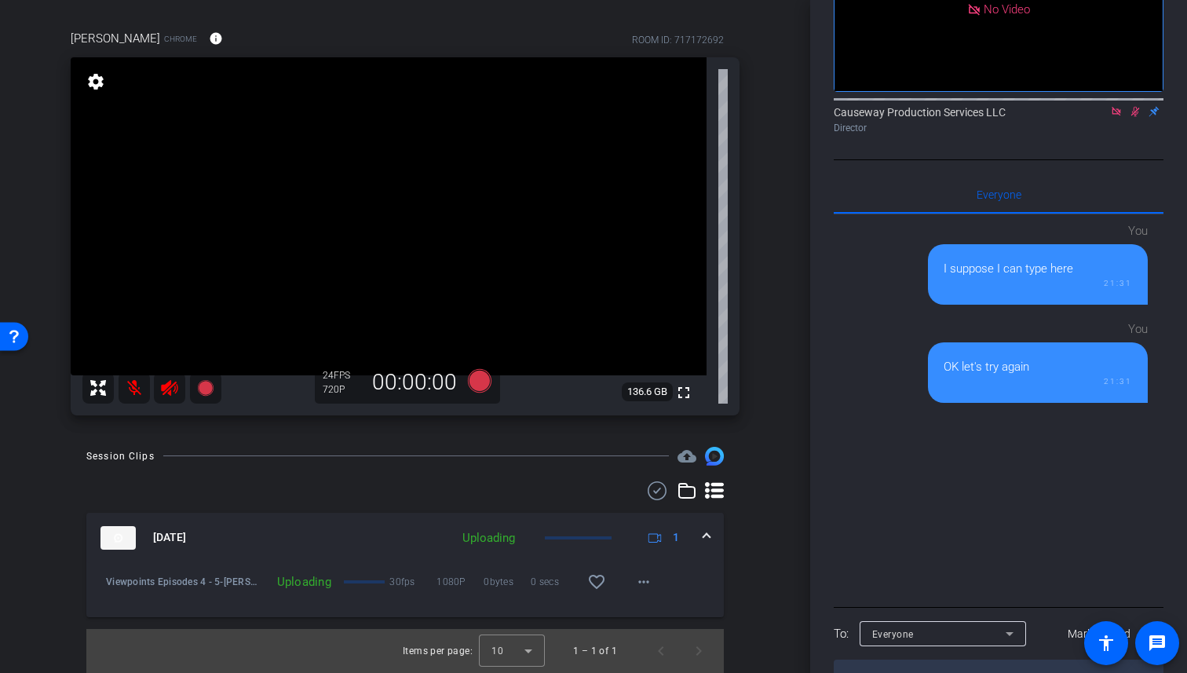
click at [908, 659] on textarea at bounding box center [999, 677] width 330 height 36
type textarea "Hi Caroline, if you are seeing this on THursday, please try this website to re-…"
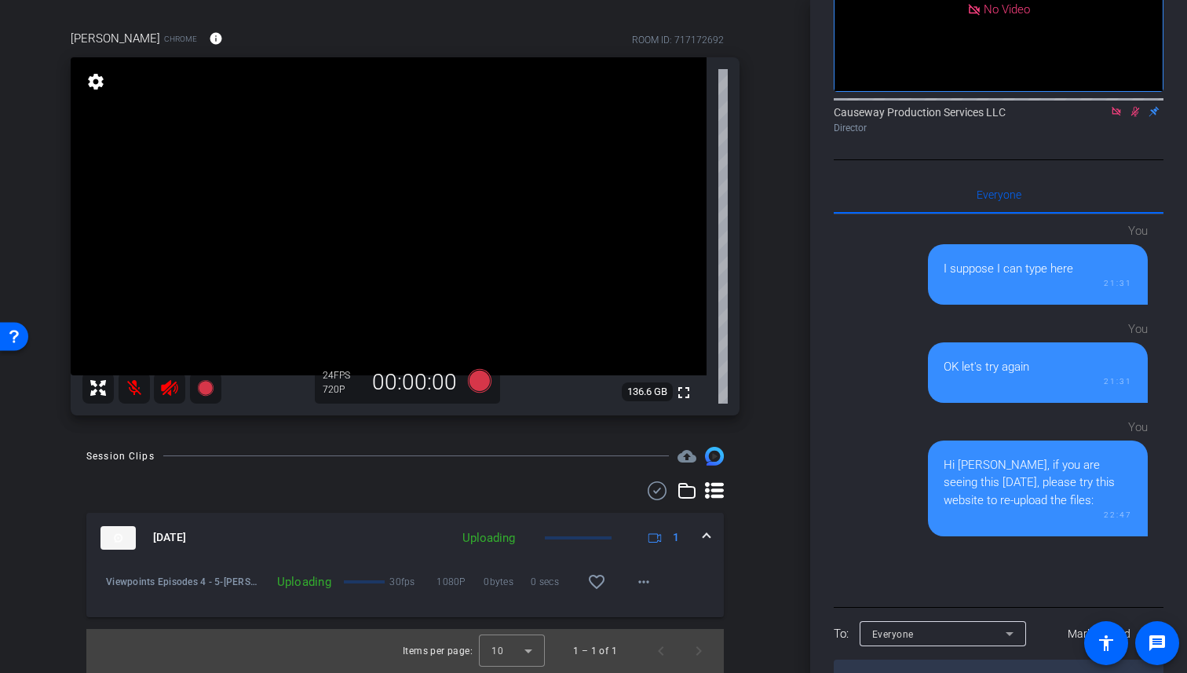
paste textarea "https://capture.openreel.com/video-retry"
type textarea "https://capture.openreel.com/video-retry"
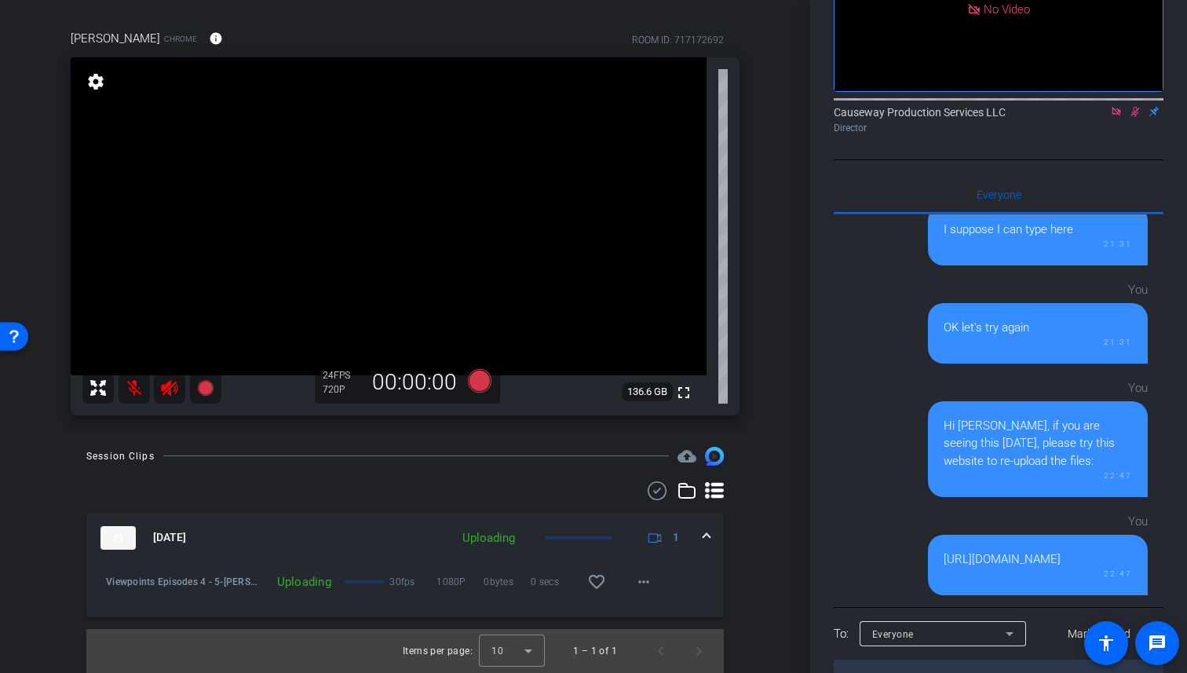
click at [134, 394] on mat-icon at bounding box center [134, 387] width 31 height 31
click at [133, 385] on mat-icon at bounding box center [134, 387] width 31 height 31
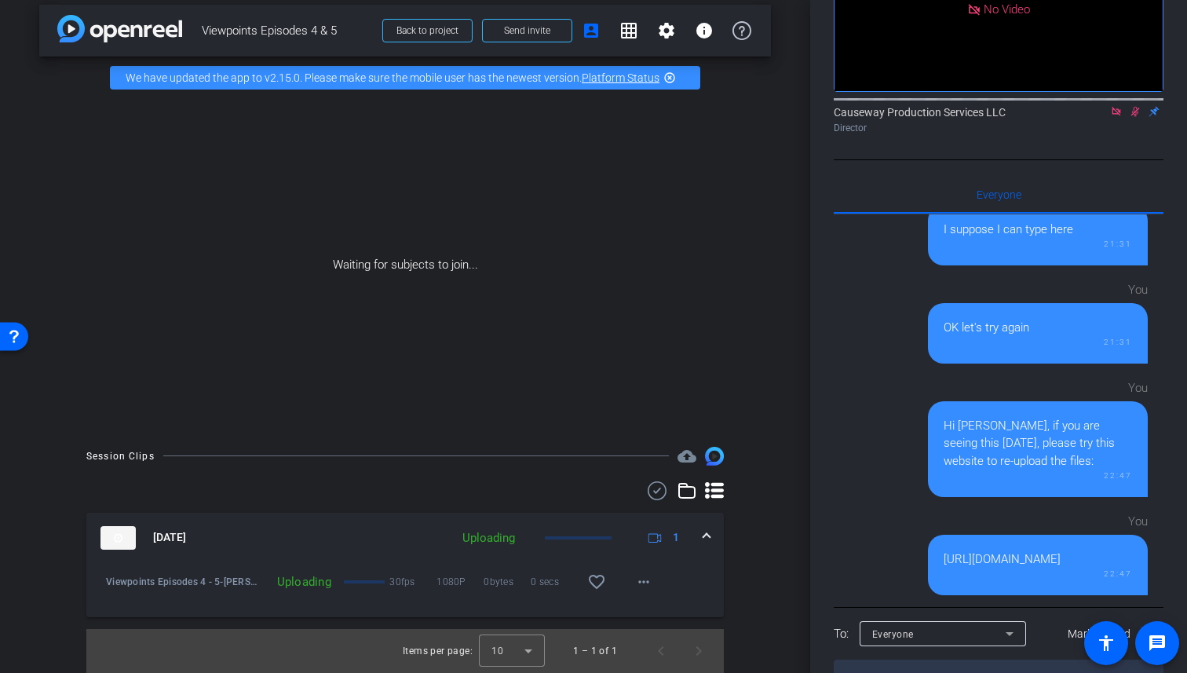
scroll to position [11, 0]
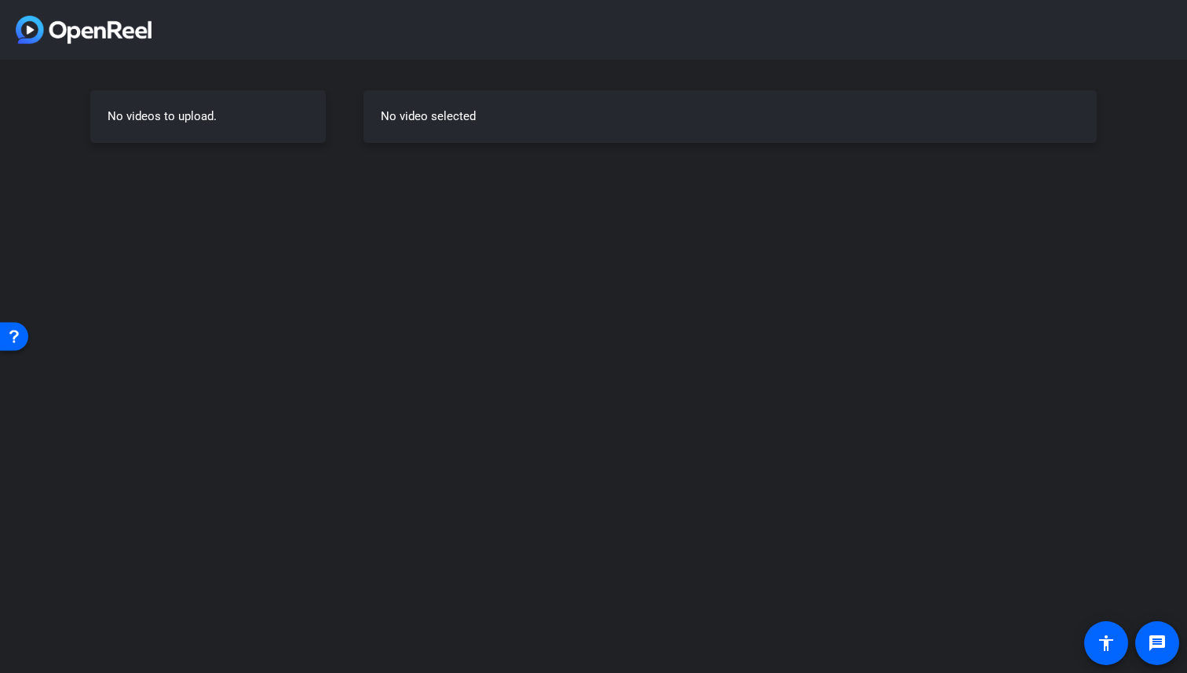
click at [666, 243] on div "No videos to upload. No video selected" at bounding box center [593, 336] width 1187 height 673
click at [243, 123] on div "No videos to upload." at bounding box center [207, 116] width 235 height 53
